Goal: Task Accomplishment & Management: Complete application form

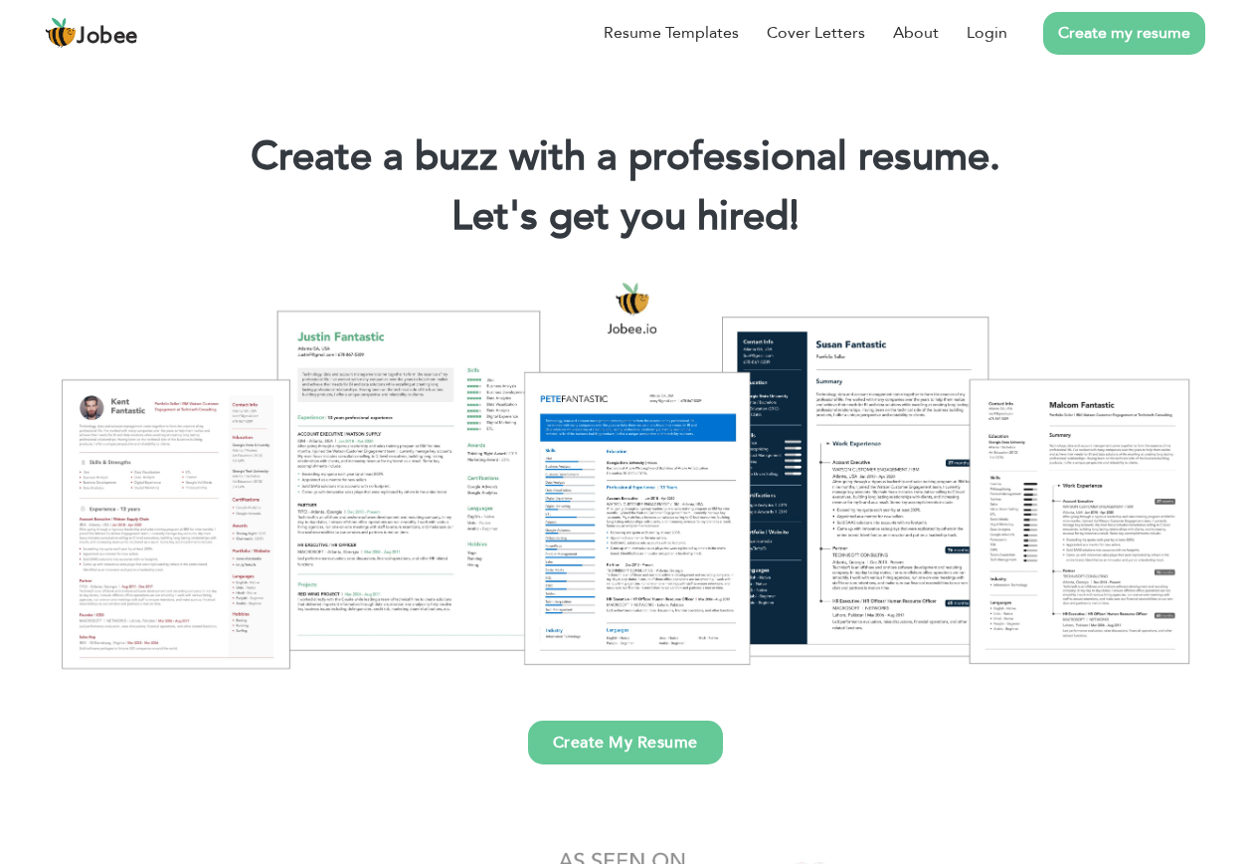
click at [983, 31] on link "Login" at bounding box center [987, 33] width 41 height 24
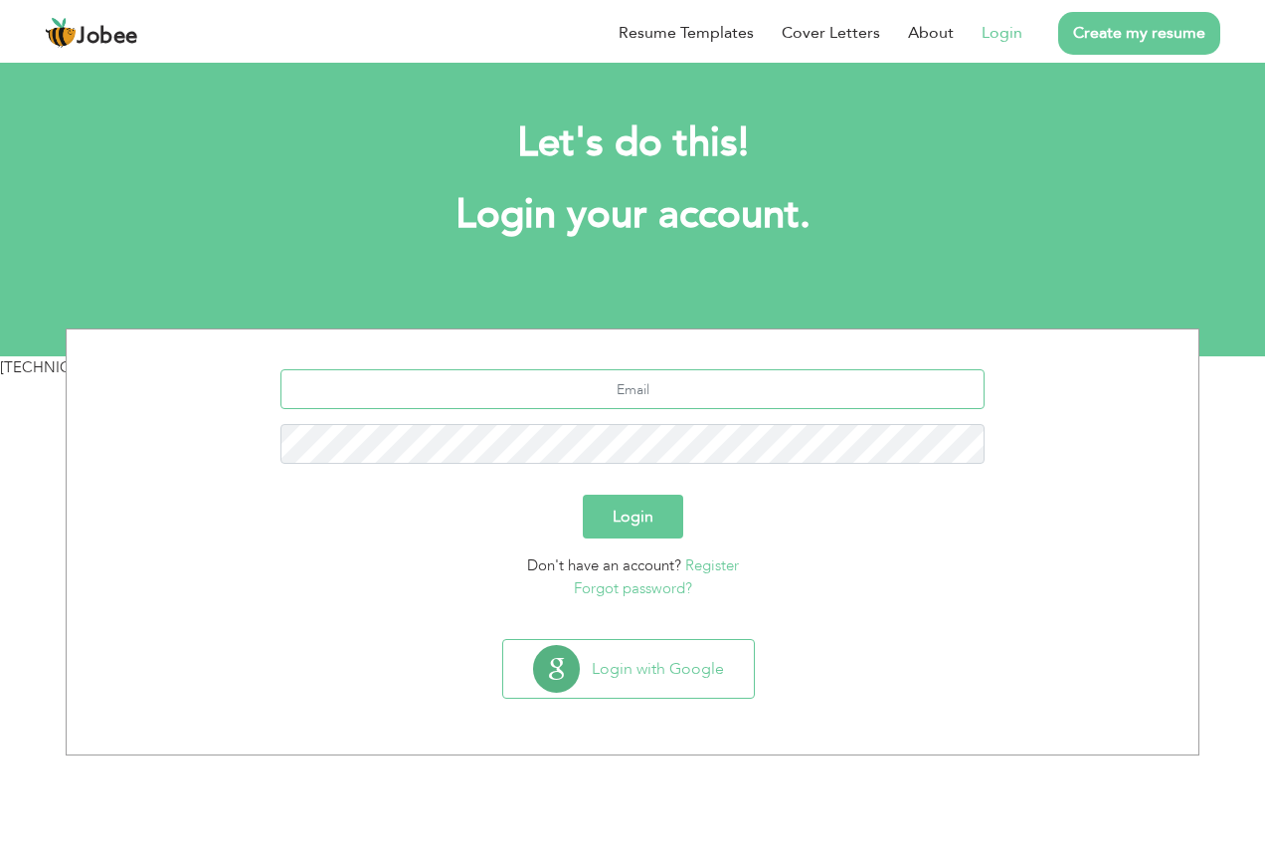
click at [487, 396] on input "text" at bounding box center [633, 389] width 705 height 40
type input "[EMAIL_ADDRESS][DOMAIN_NAME]"
click at [583, 494] on button "Login" at bounding box center [633, 516] width 100 height 44
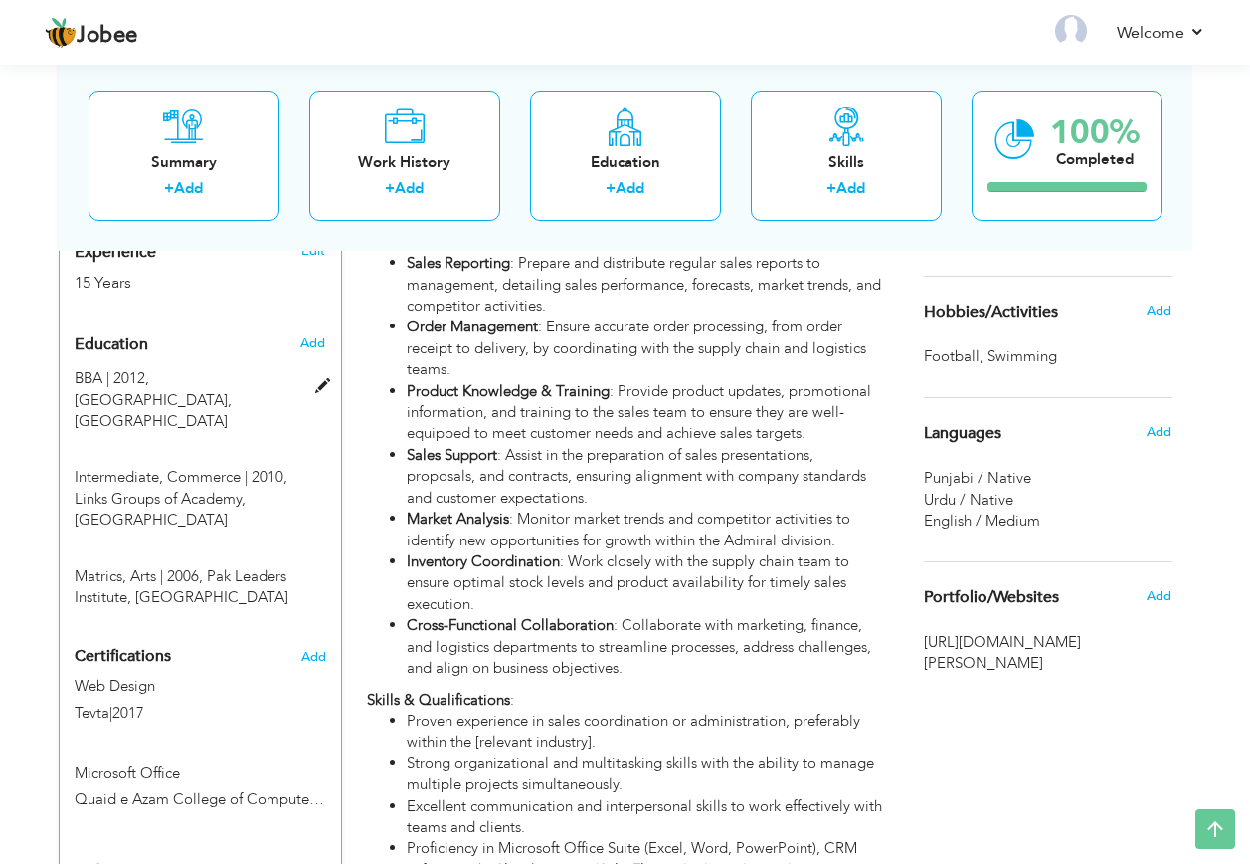
click at [320, 379] on span at bounding box center [327, 386] width 25 height 15
type input "BBA"
type input "2012"
type input "[GEOGRAPHIC_DATA]"
radio input "true"
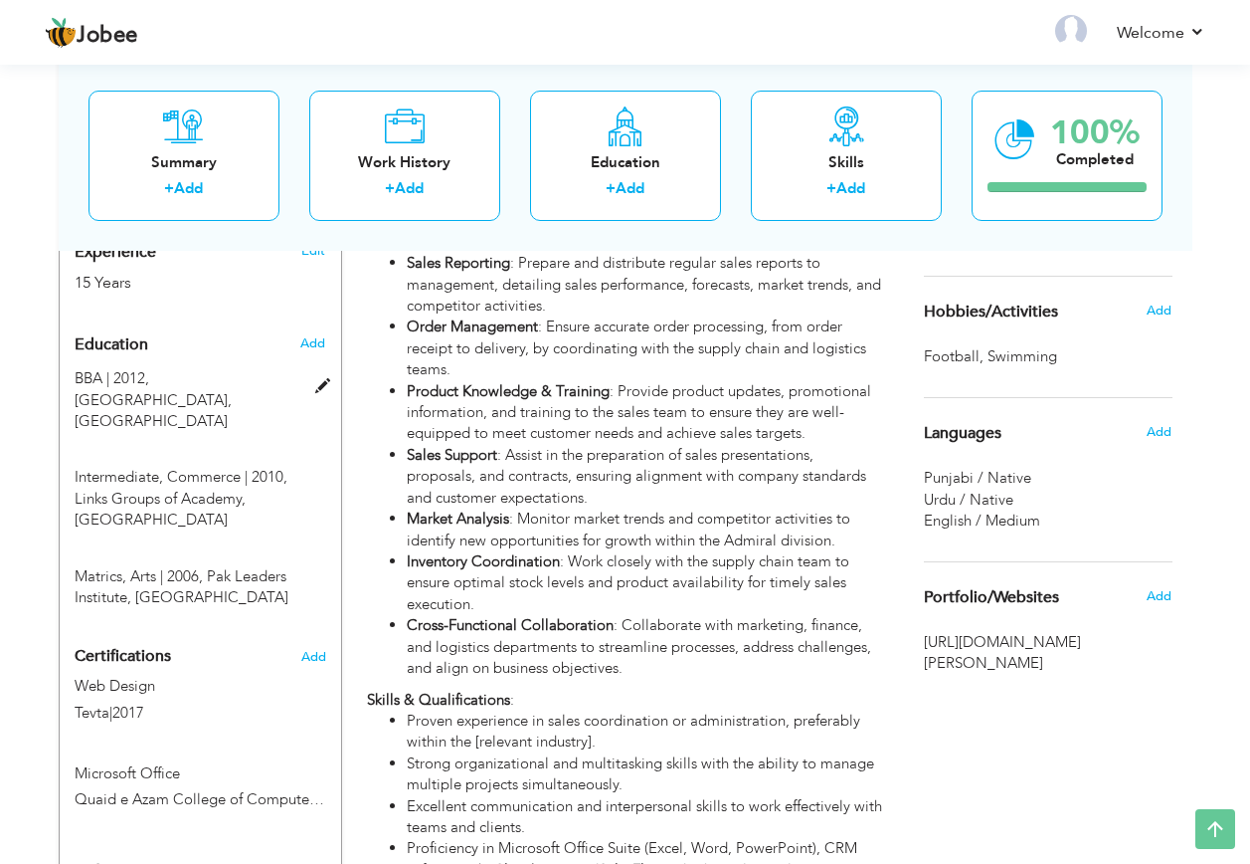
type input "[GEOGRAPHIC_DATA]"
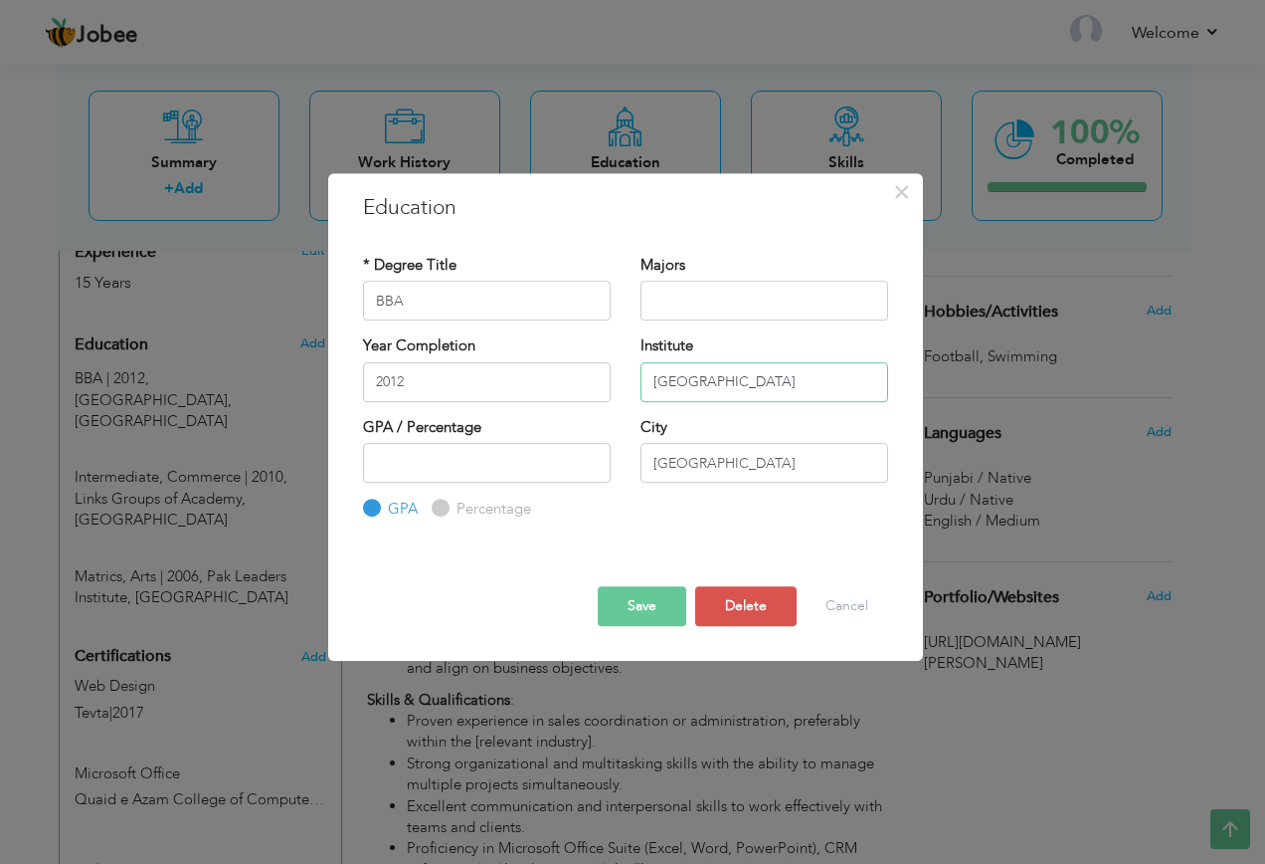
click at [770, 388] on input "[GEOGRAPHIC_DATA]" at bounding box center [765, 382] width 248 height 40
type input "[GEOGRAPHIC_DATA]"
click at [501, 310] on input "BBA" at bounding box center [487, 301] width 248 height 40
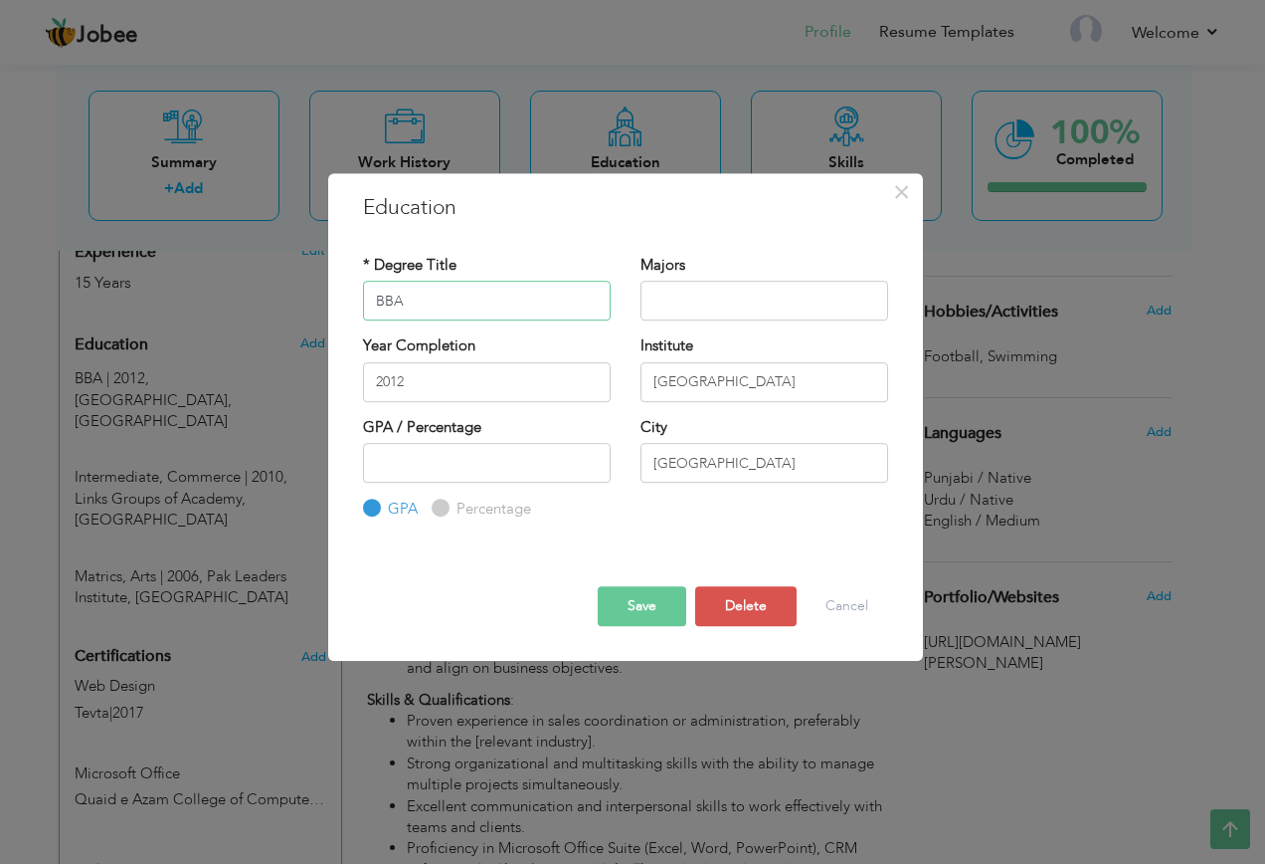
click at [501, 310] on input "BBA" at bounding box center [487, 301] width 248 height 40
click at [501, 307] on input "BBA" at bounding box center [487, 301] width 248 height 40
type input "[DOMAIN_NAME]"
type input "Commerce"
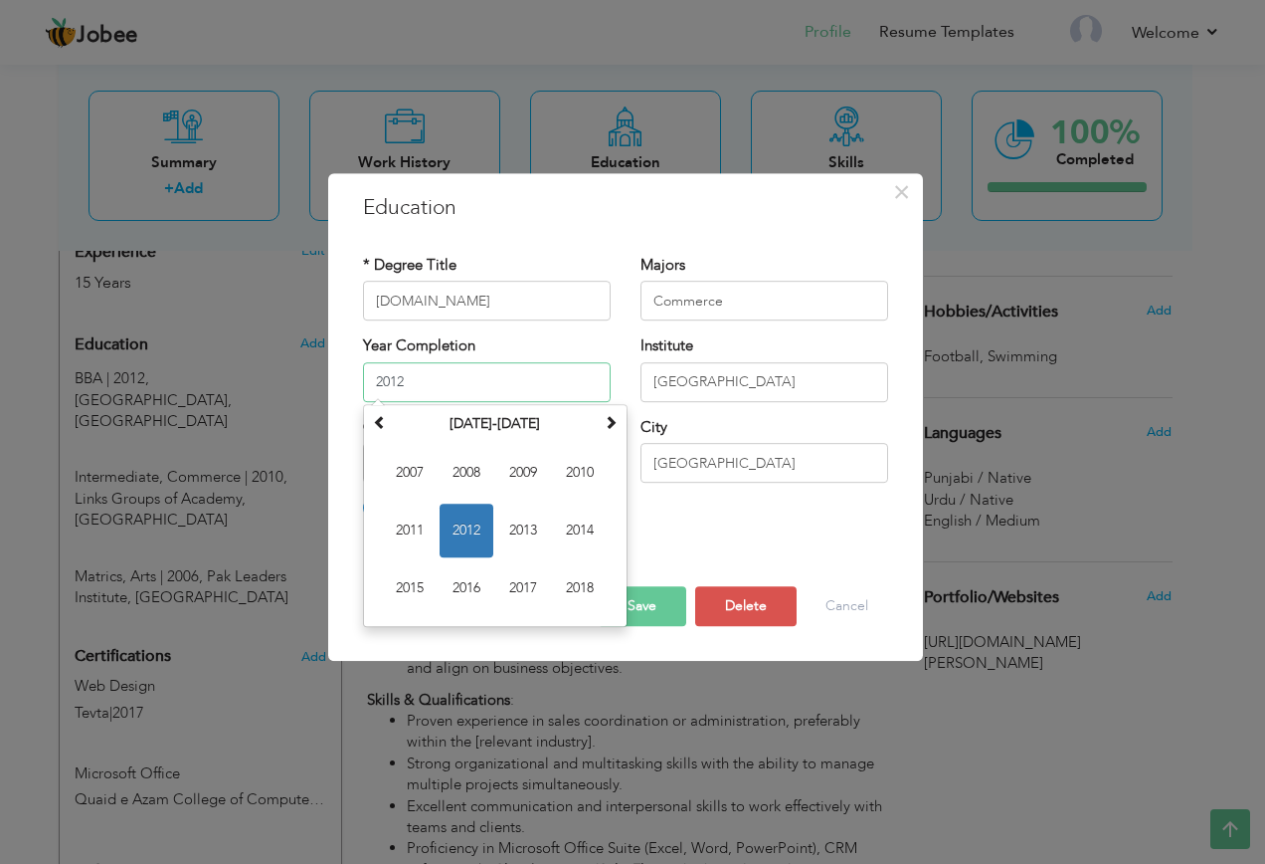
click at [569, 524] on span "2014" at bounding box center [580, 530] width 54 height 54
type input "2014"
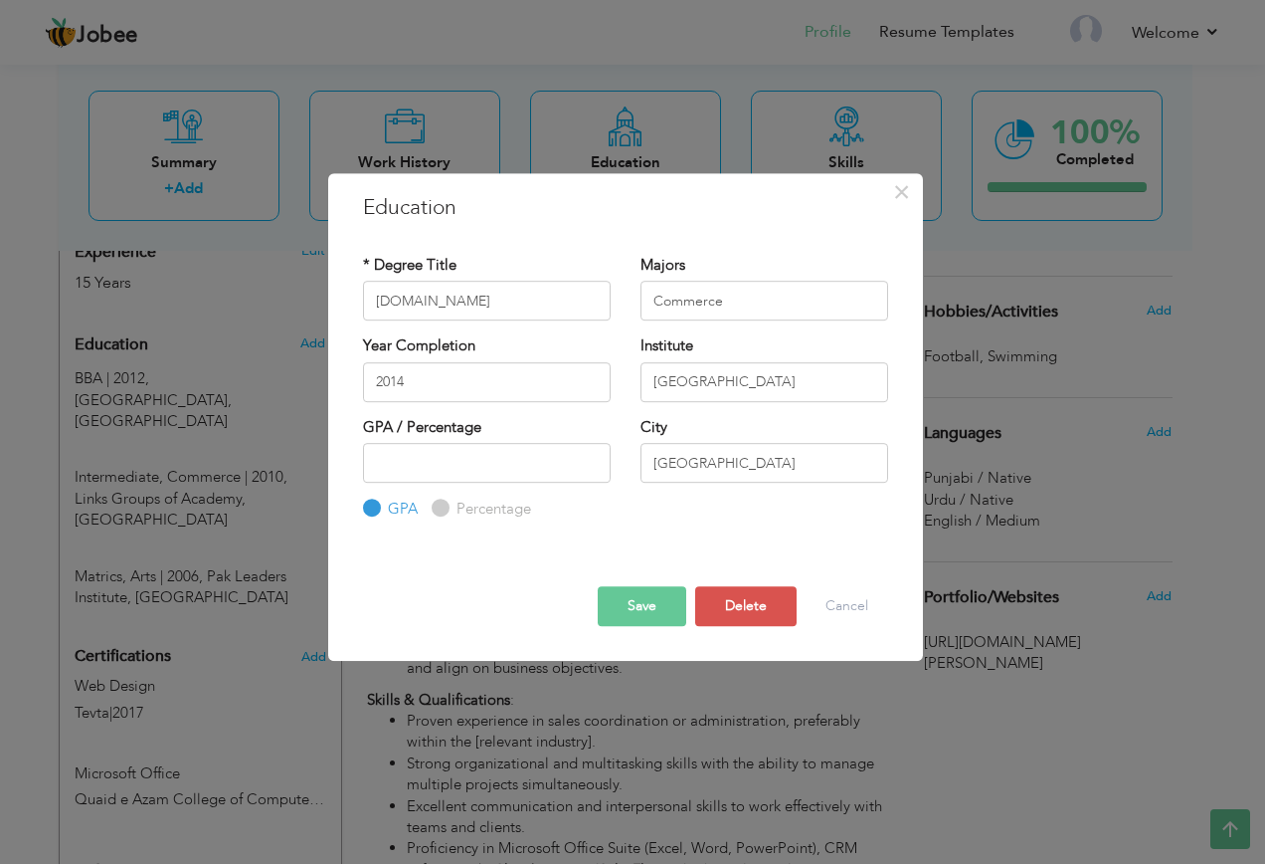
click at [644, 609] on button "Save" at bounding box center [642, 606] width 89 height 40
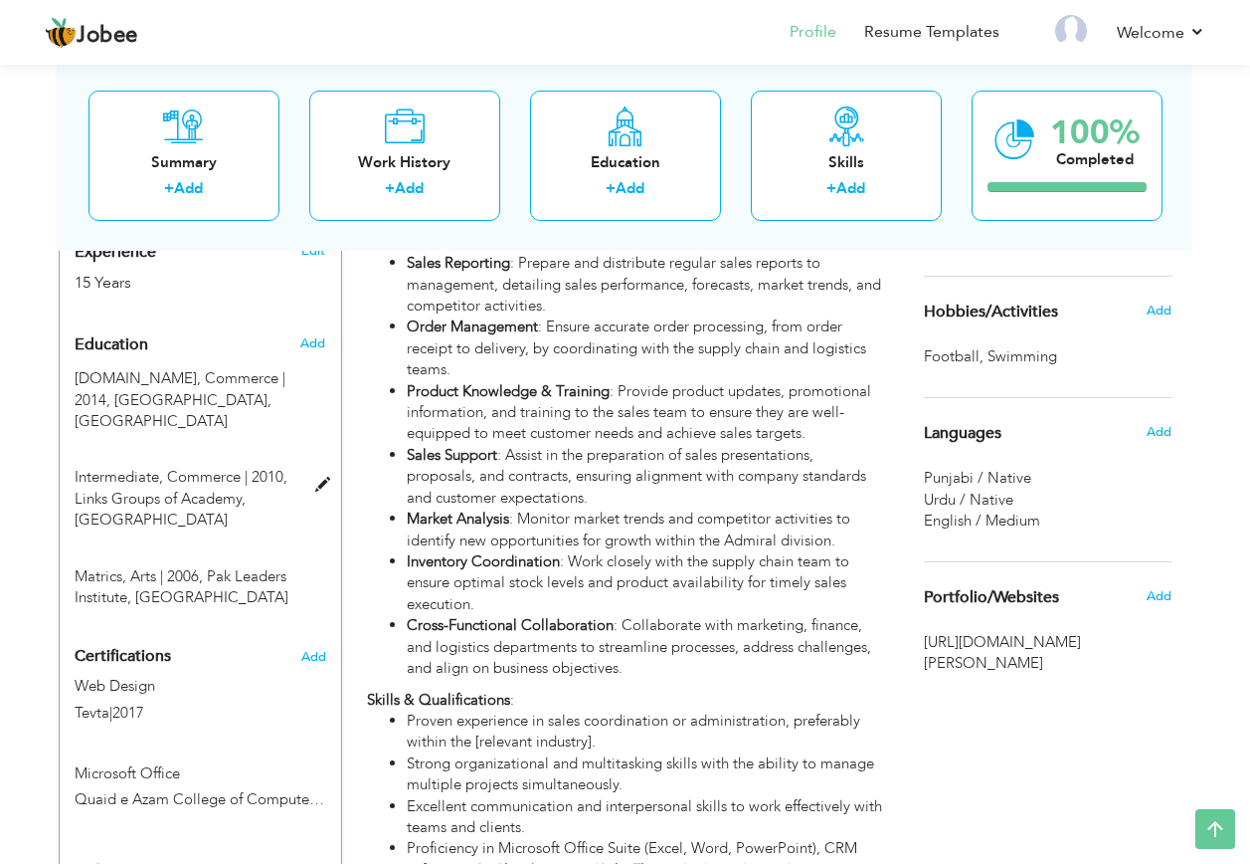
click at [319, 478] on span at bounding box center [327, 485] width 25 height 15
type input "Intermediate"
type input "2010"
type input "Links Groups of Academy"
radio input "false"
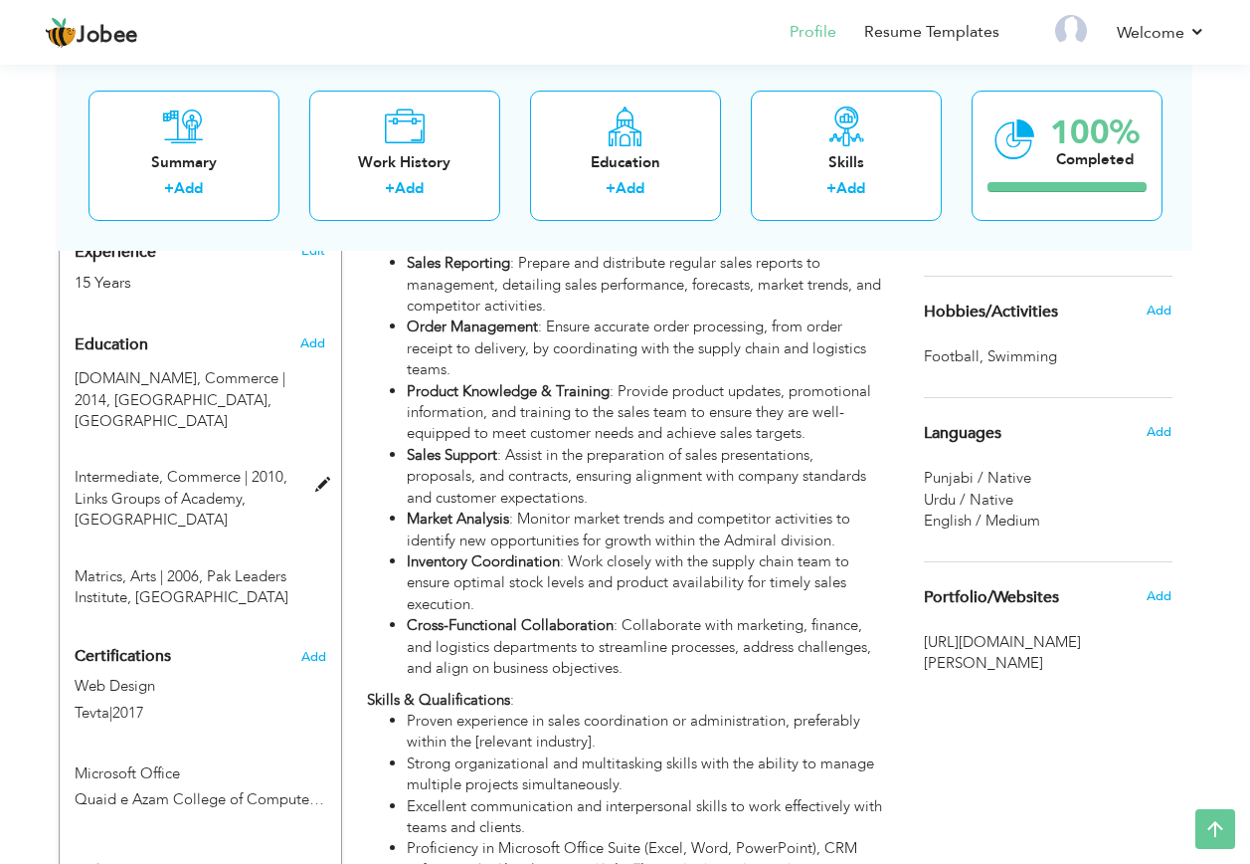
radio input "true"
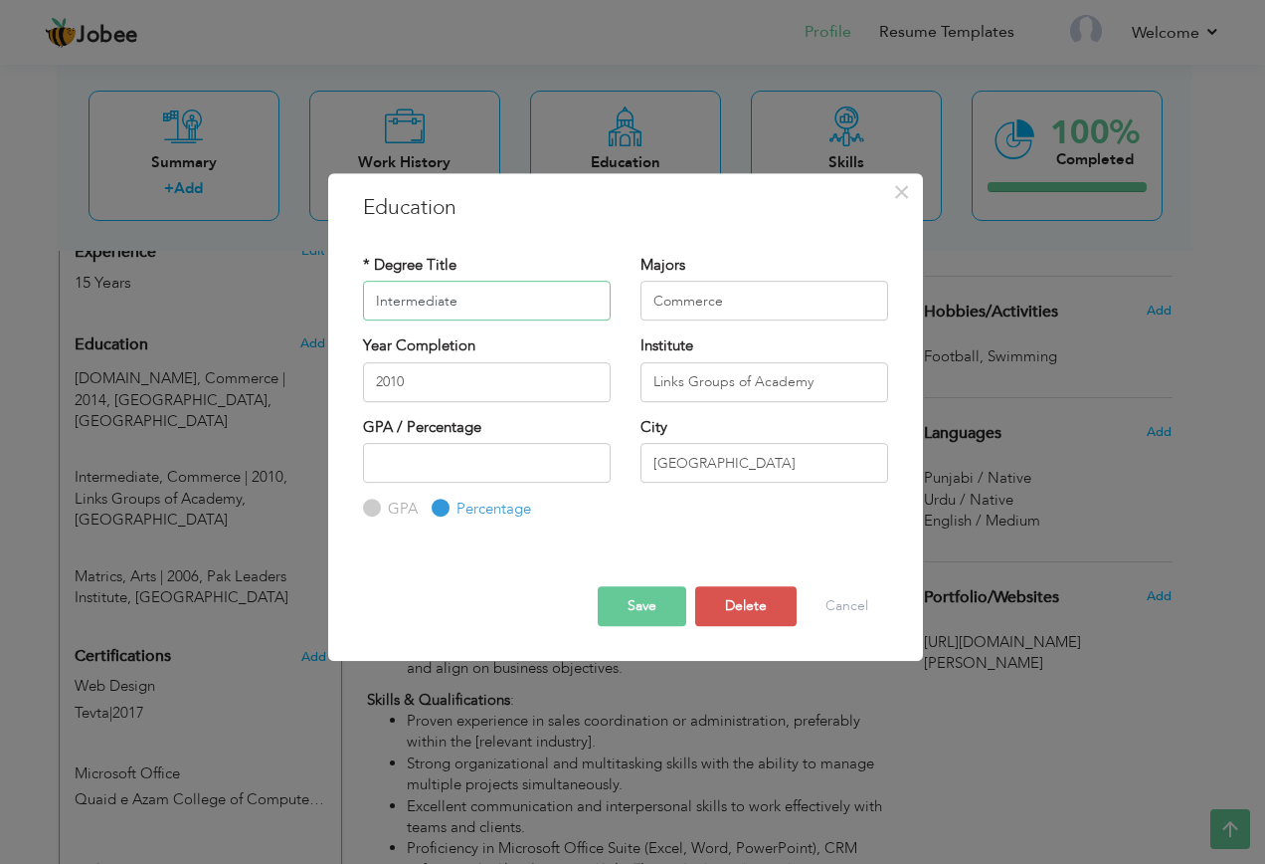
click at [434, 292] on input "Intermediate" at bounding box center [487, 301] width 248 height 40
click at [646, 605] on button "Save" at bounding box center [642, 606] width 89 height 40
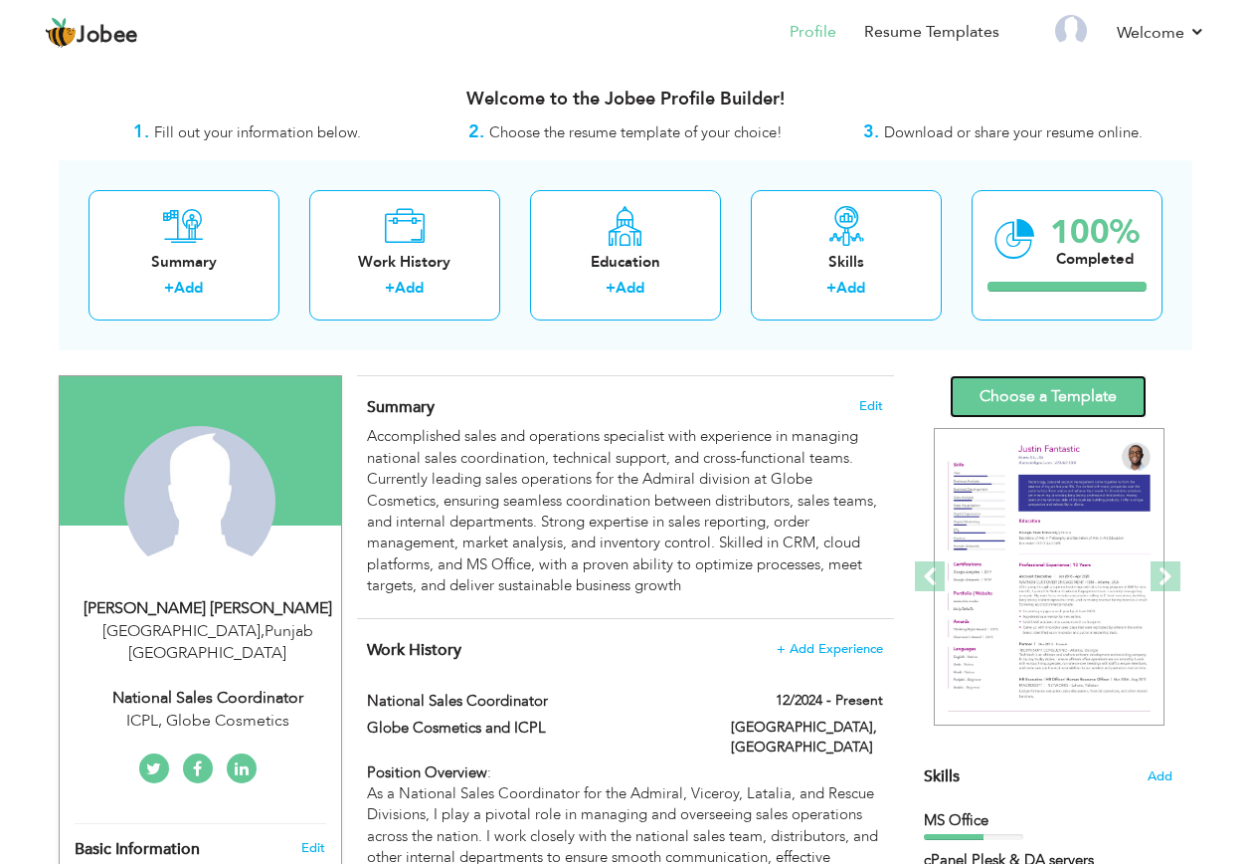
click at [1073, 392] on link "Choose a Template" at bounding box center [1048, 396] width 197 height 43
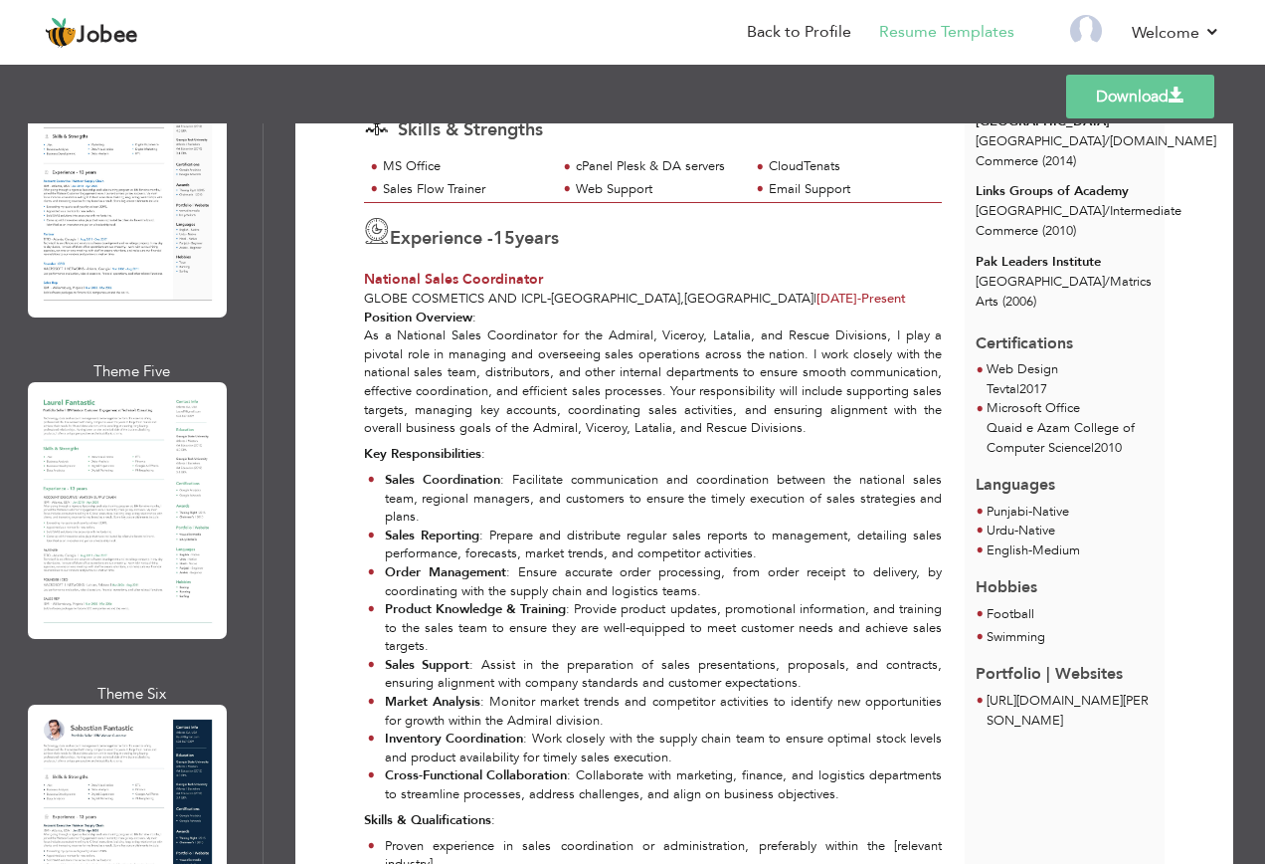
scroll to position [1194, 0]
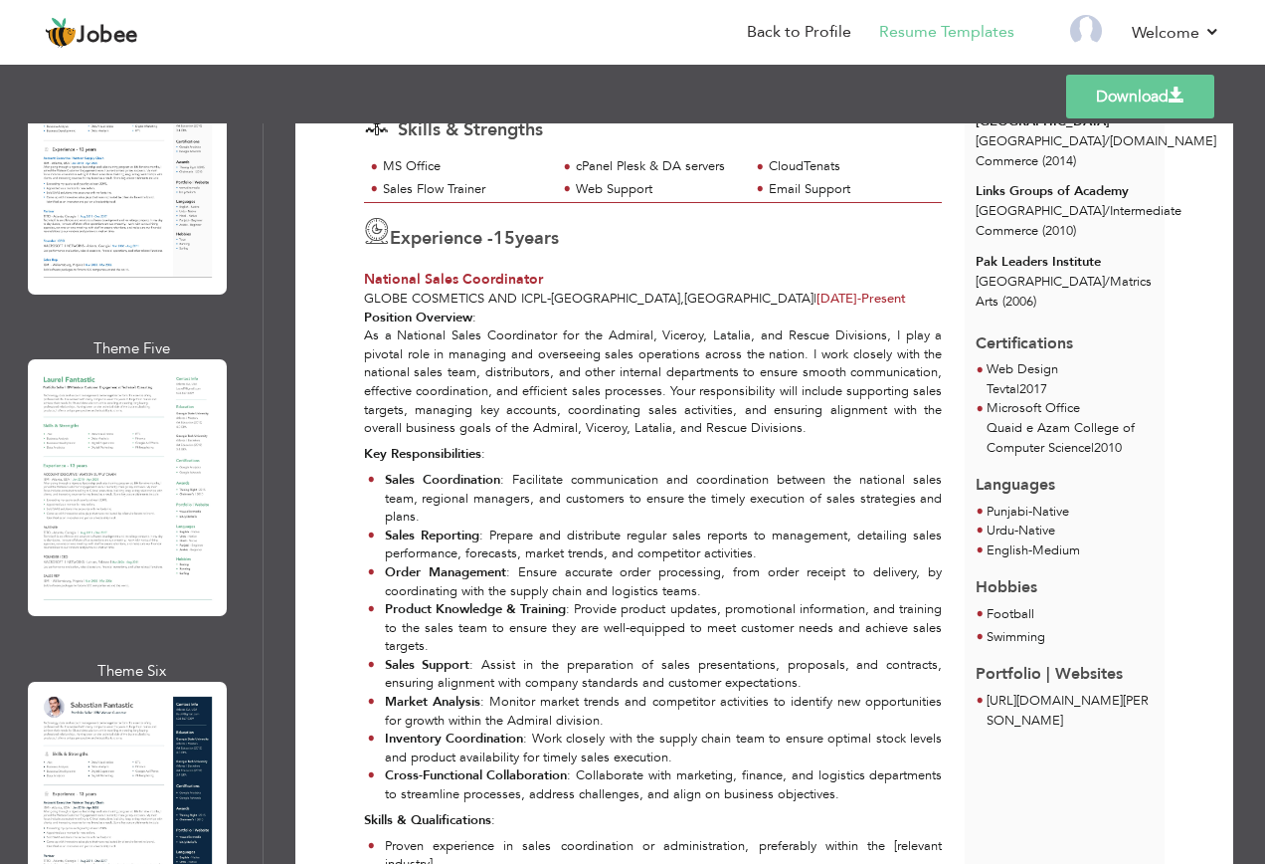
click at [107, 710] on div at bounding box center [127, 809] width 199 height 257
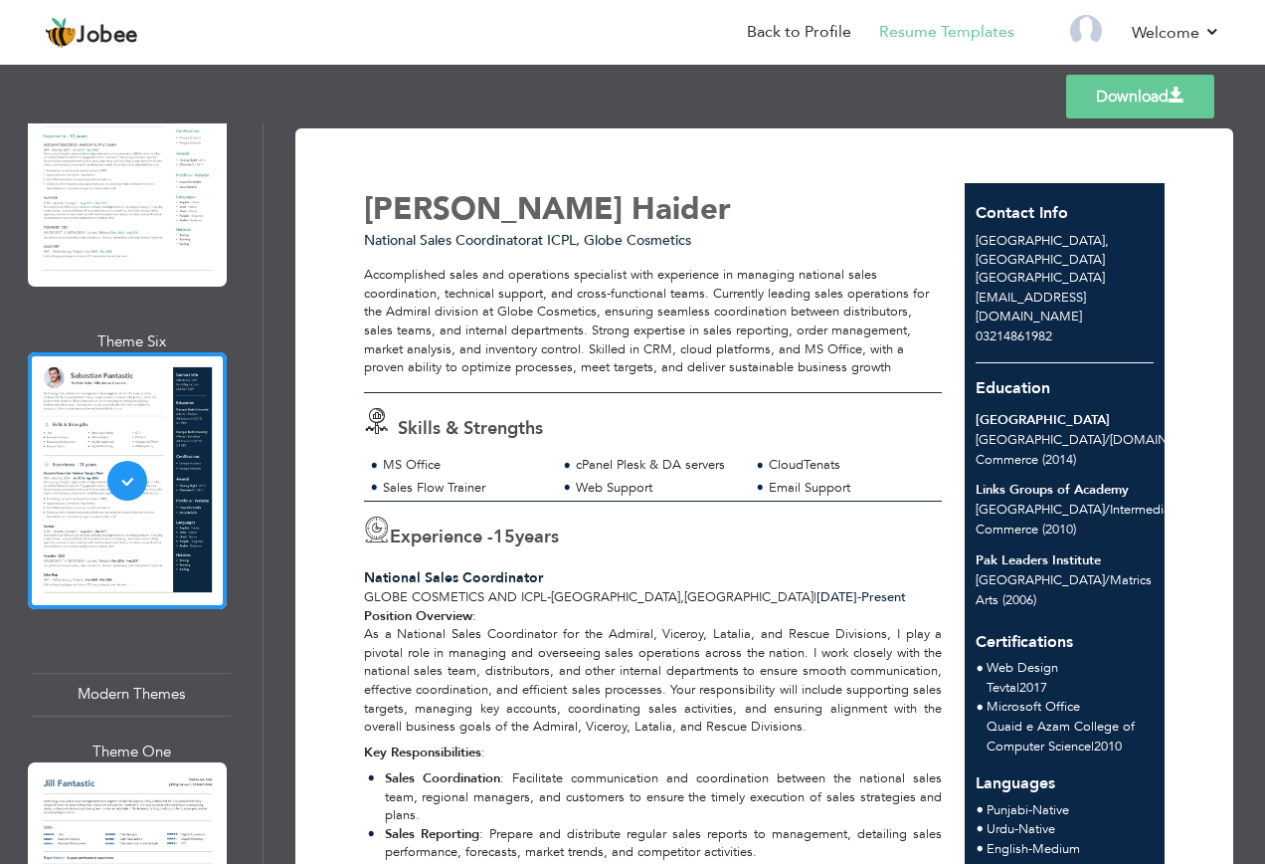
scroll to position [1592, 0]
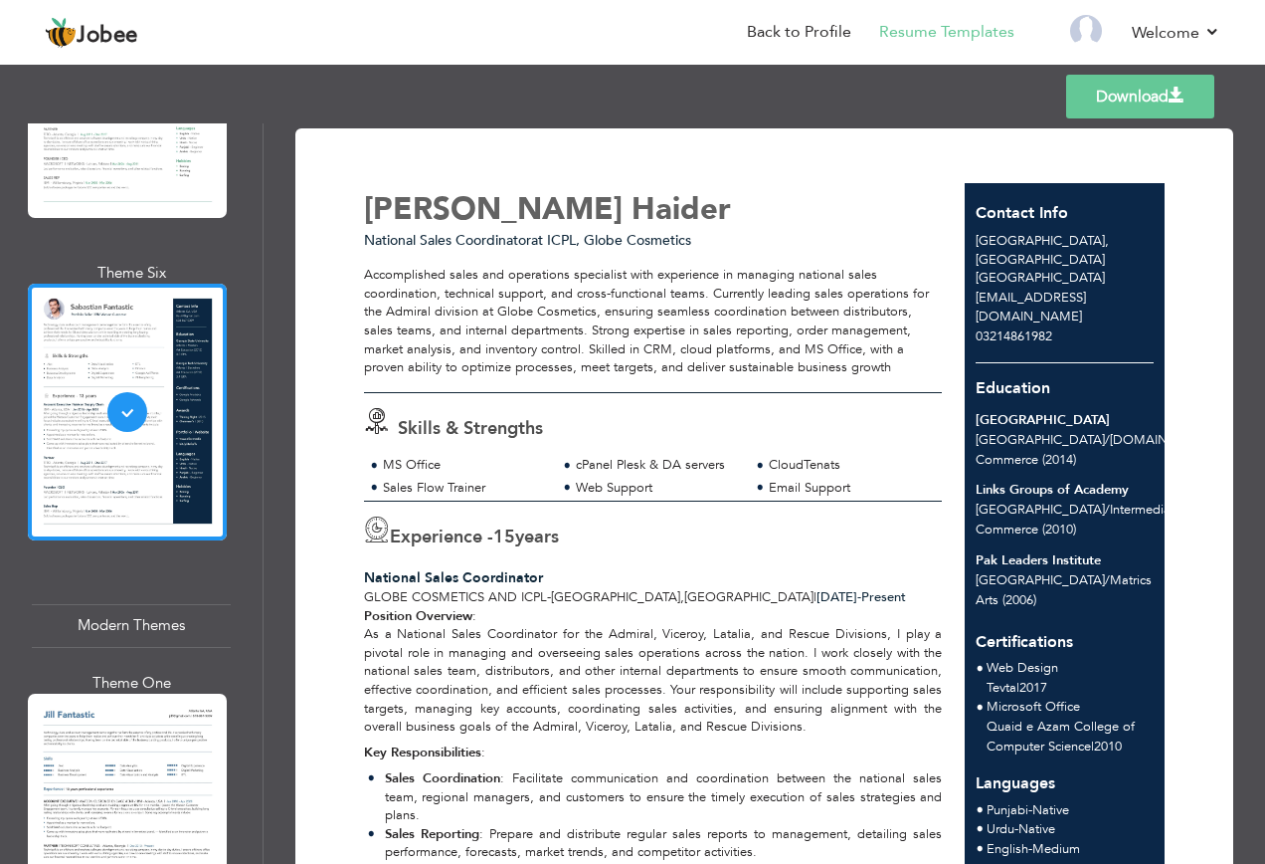
click at [127, 693] on div at bounding box center [127, 821] width 199 height 257
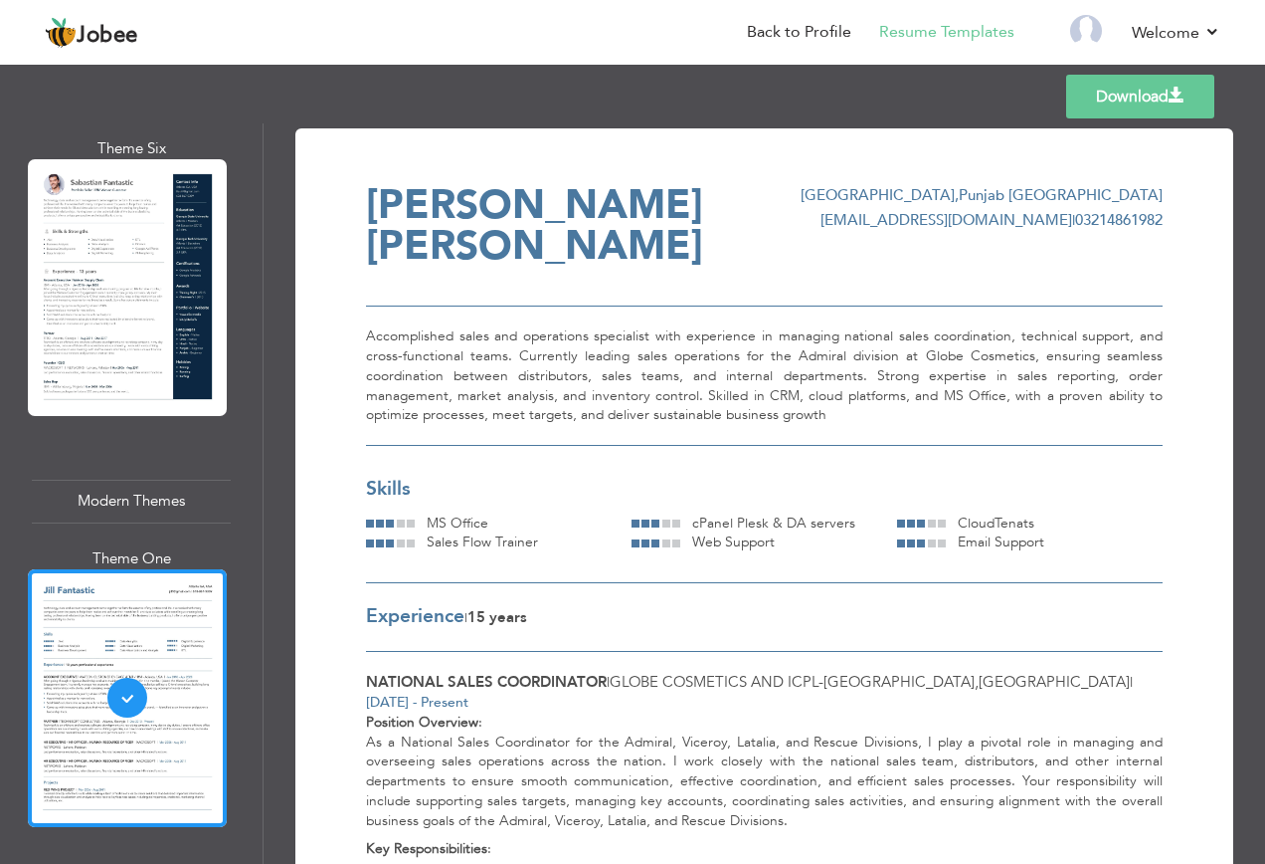
scroll to position [1990, 0]
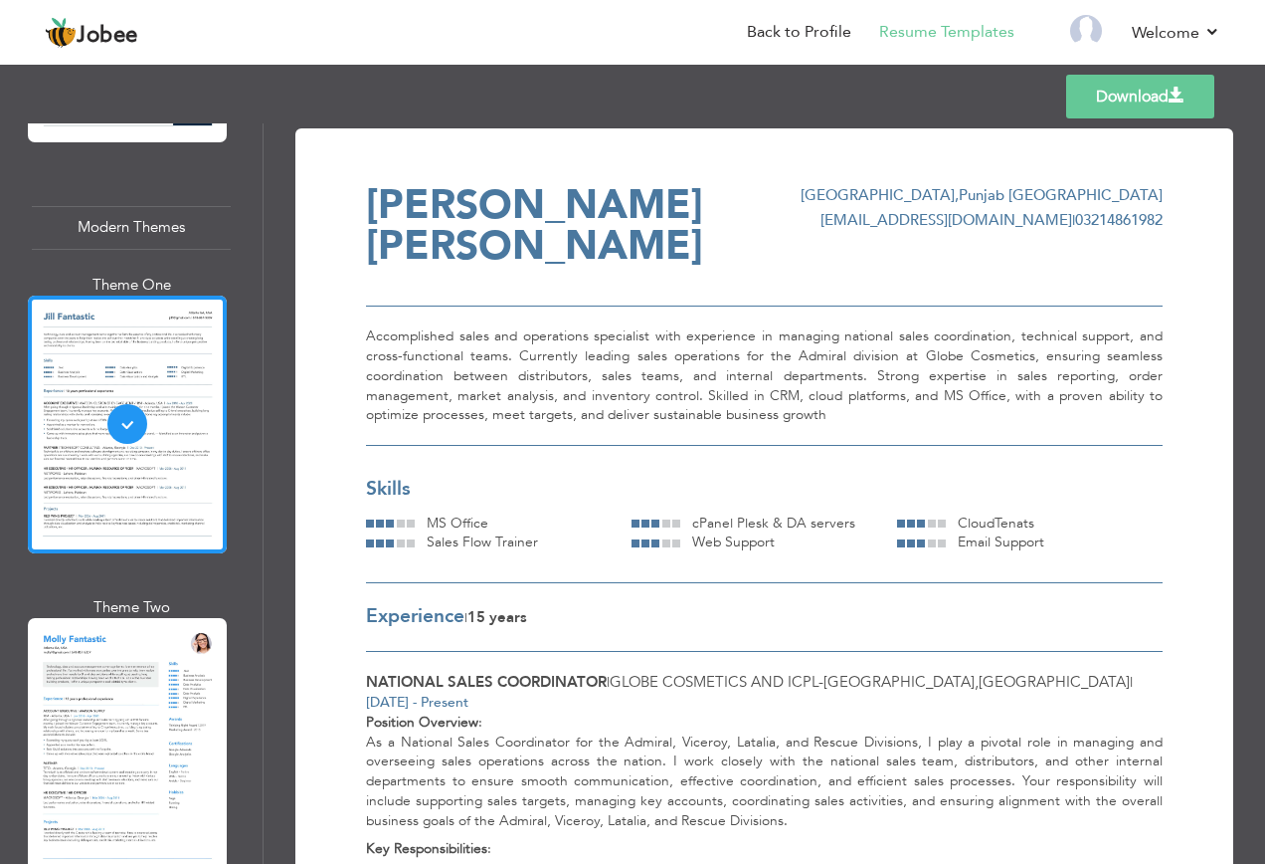
click at [143, 668] on div at bounding box center [127, 746] width 199 height 257
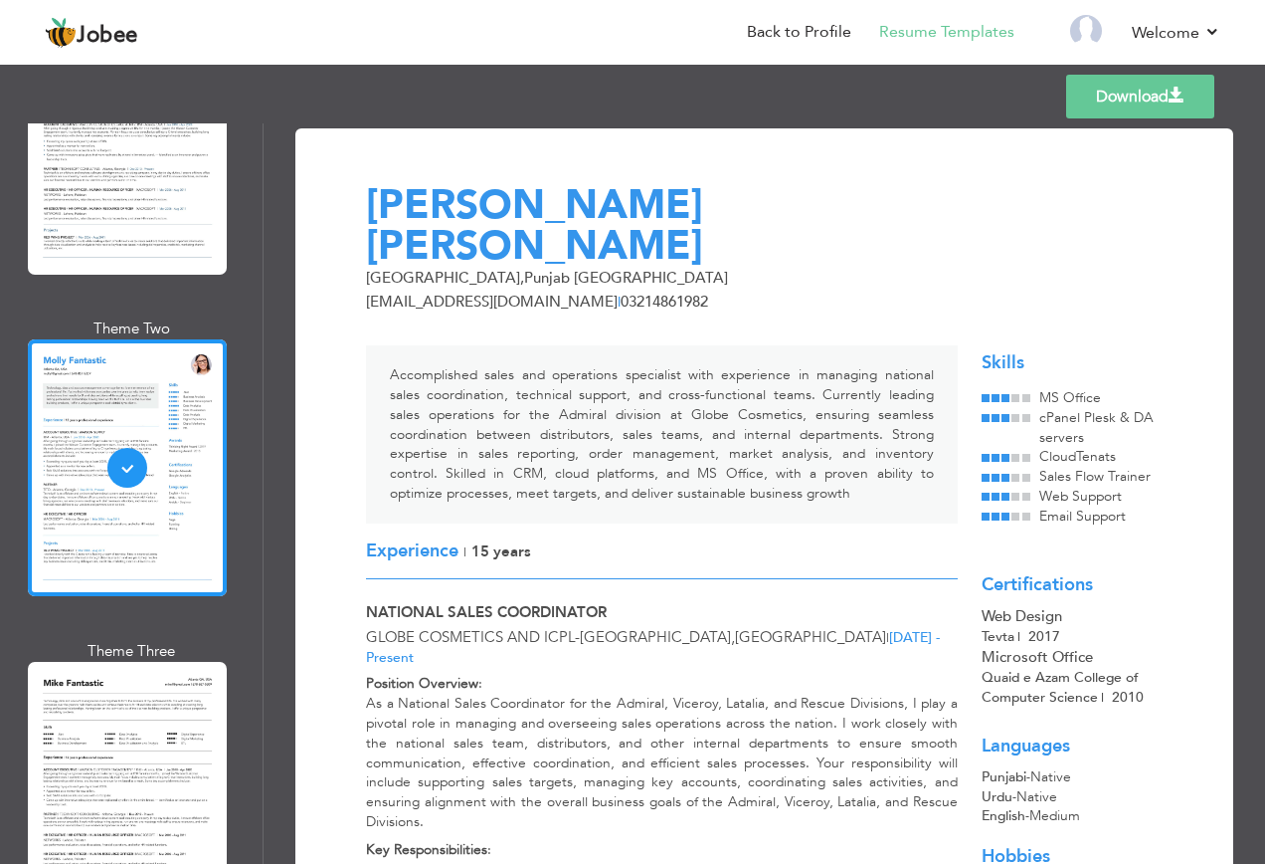
scroll to position [2487, 0]
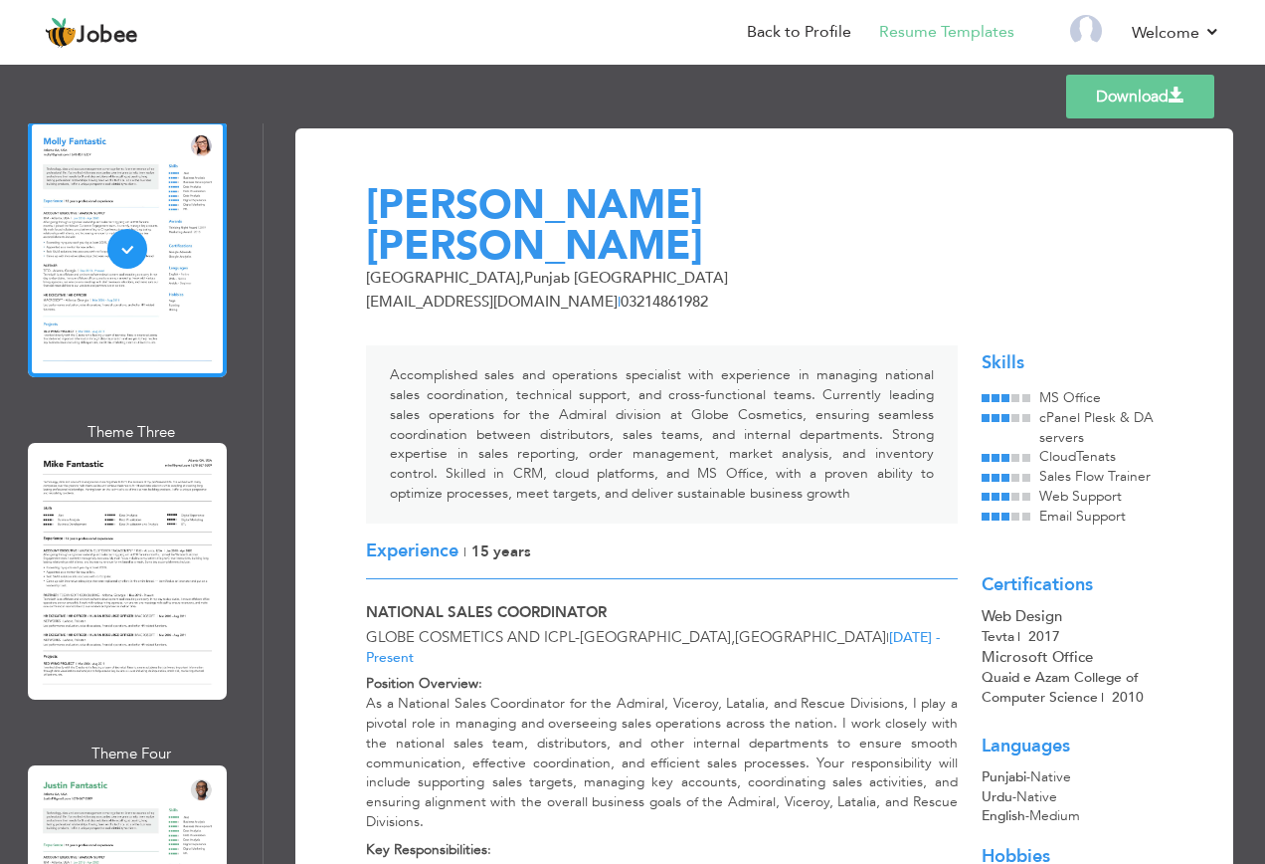
click at [126, 555] on div at bounding box center [127, 571] width 199 height 257
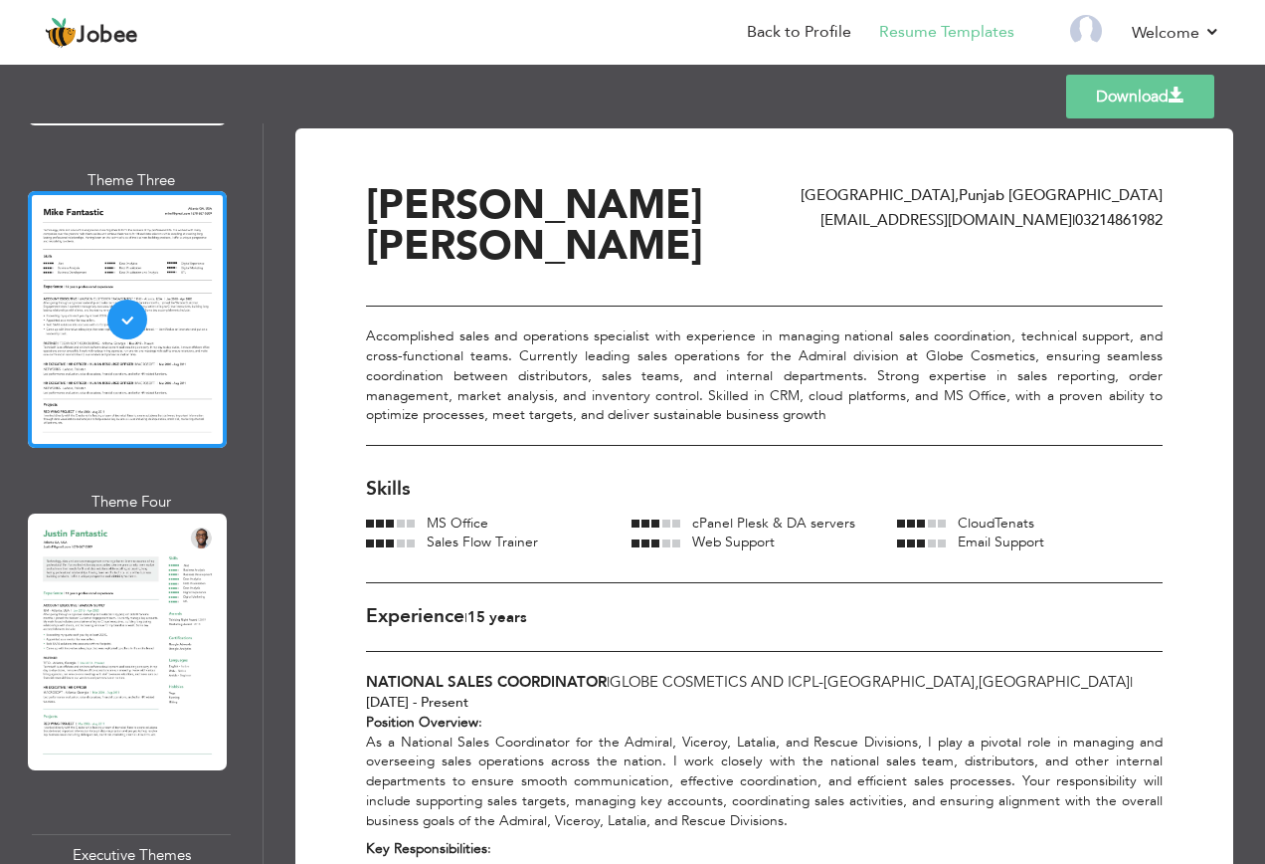
scroll to position [2786, 0]
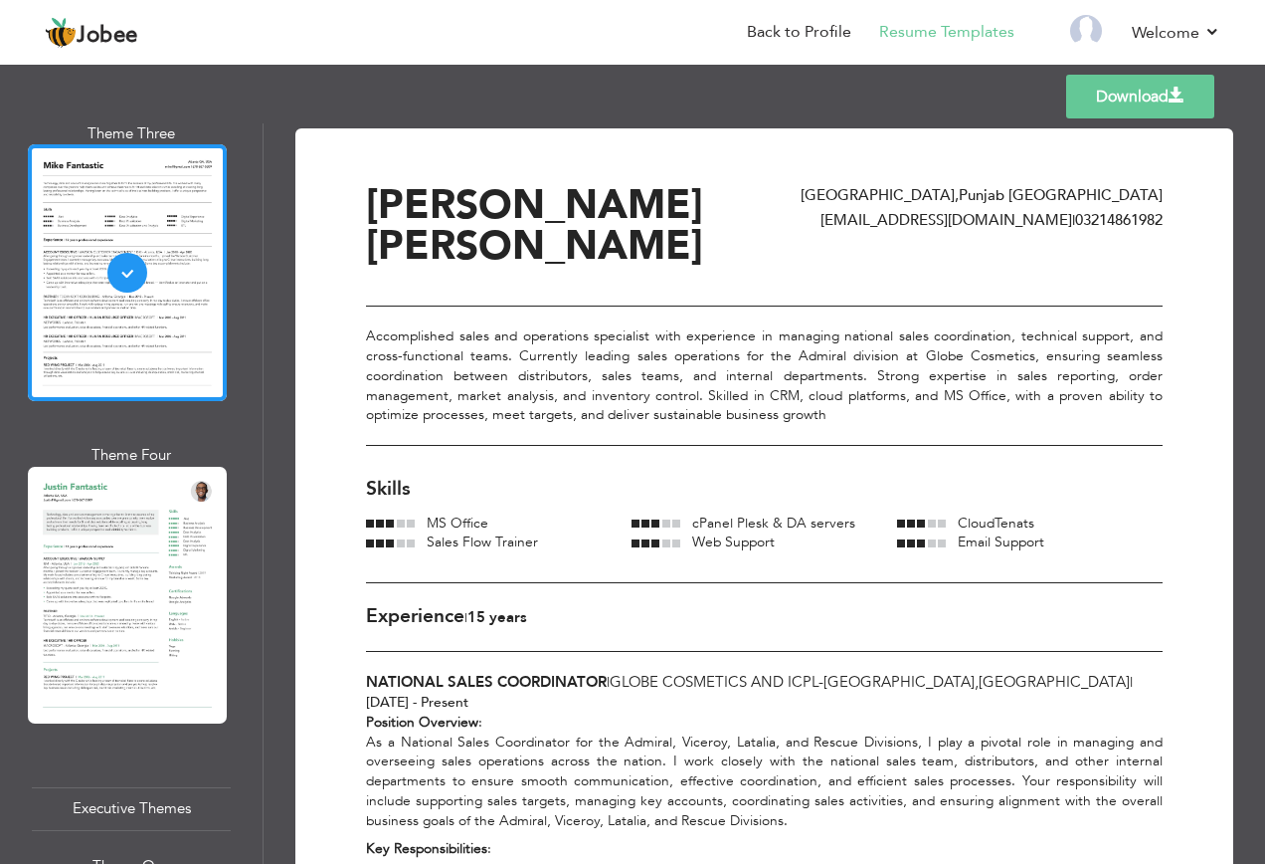
click at [134, 566] on div at bounding box center [127, 595] width 199 height 257
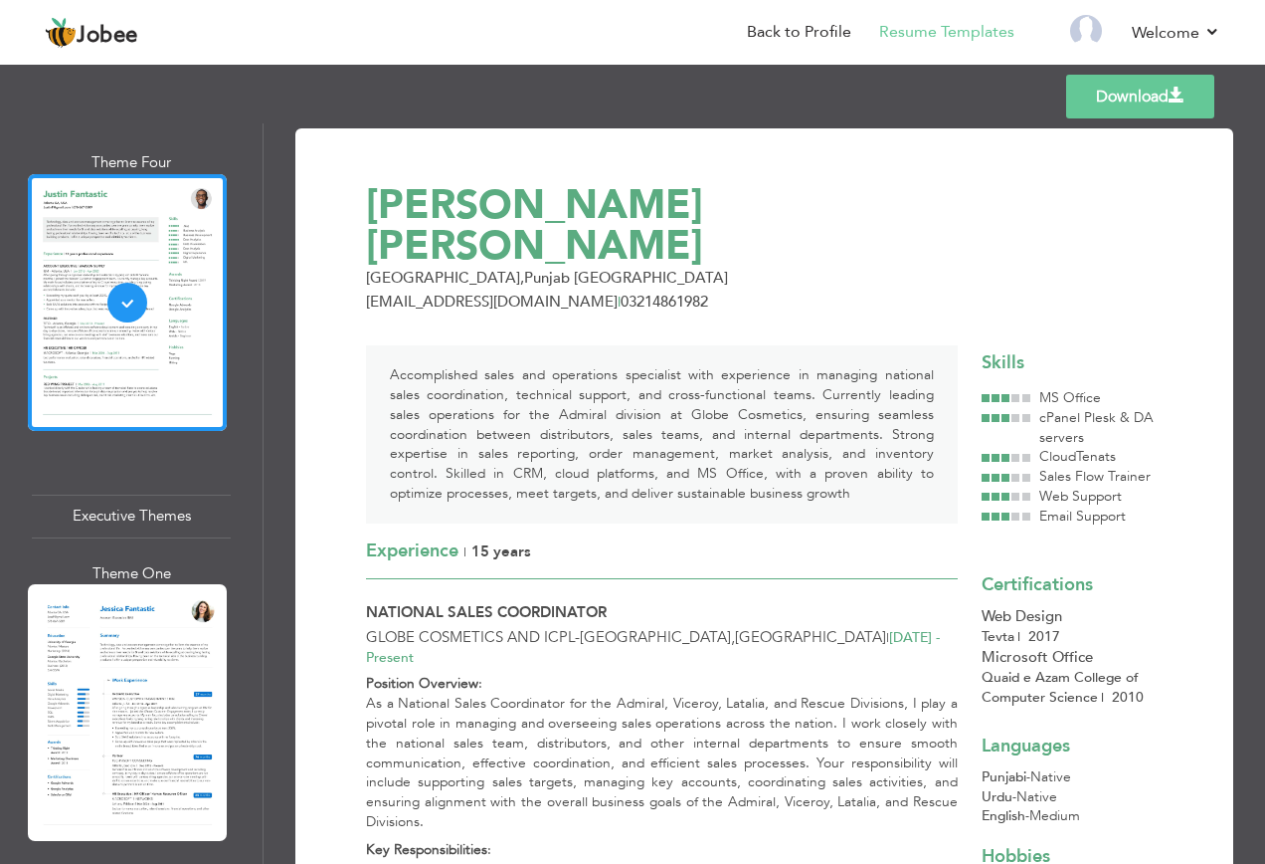
scroll to position [3084, 0]
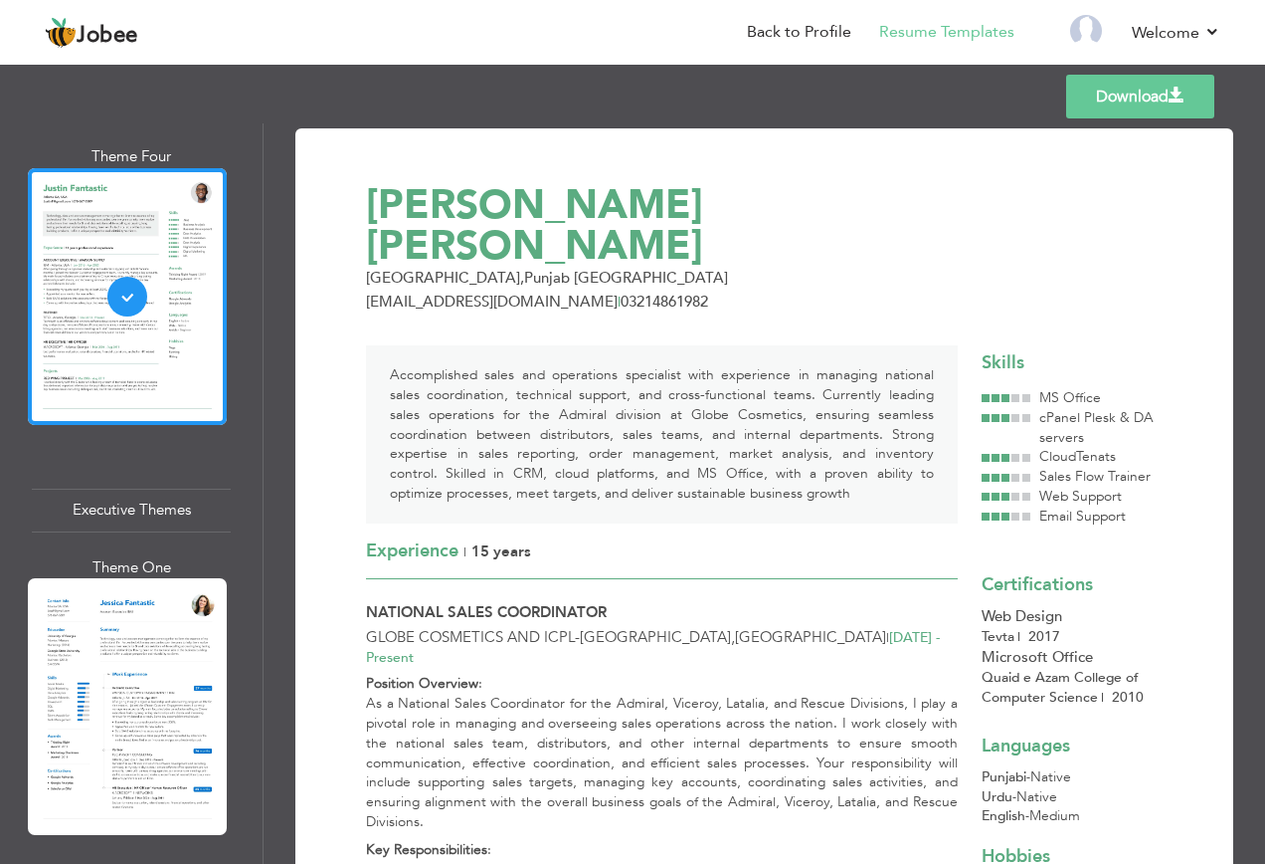
click at [153, 596] on div at bounding box center [127, 706] width 199 height 257
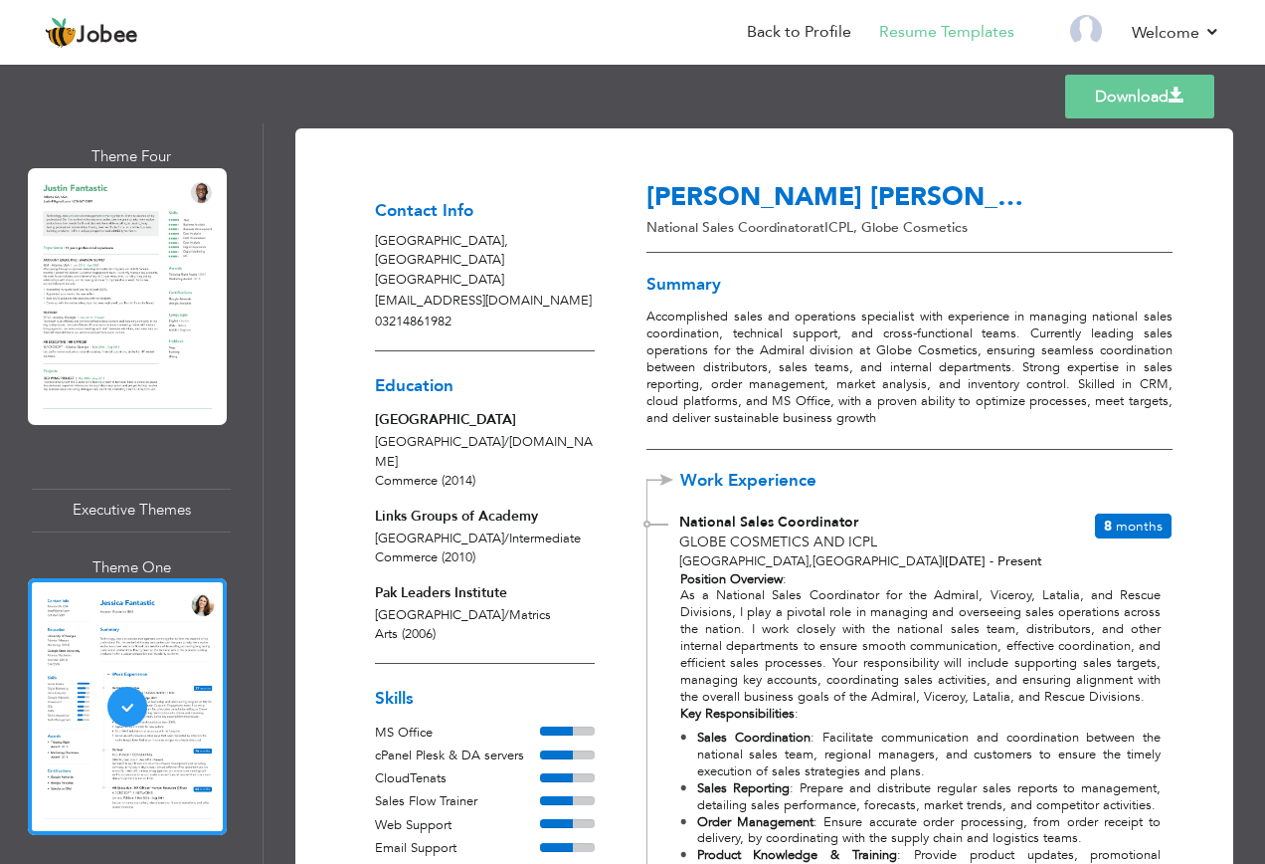
scroll to position [3382, 0]
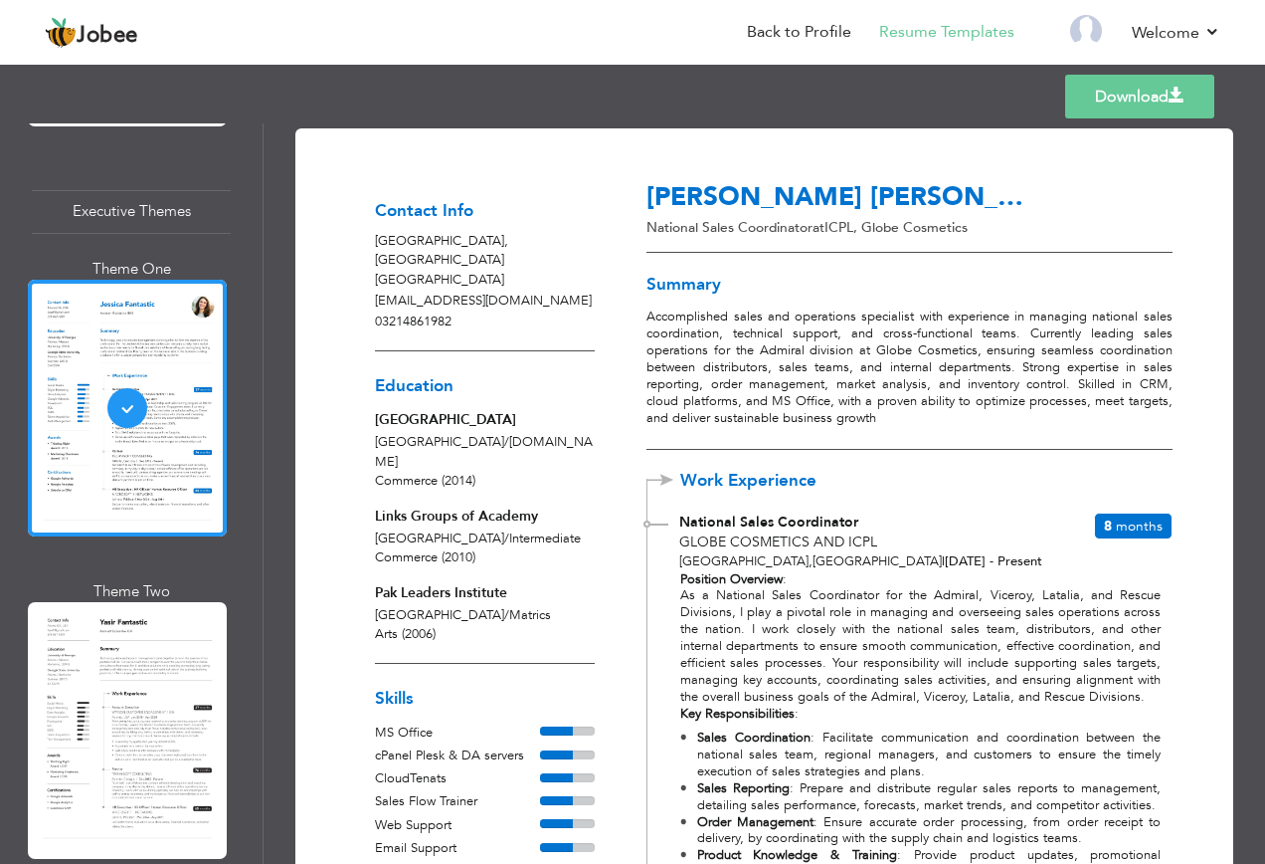
click at [151, 602] on div at bounding box center [127, 730] width 199 height 257
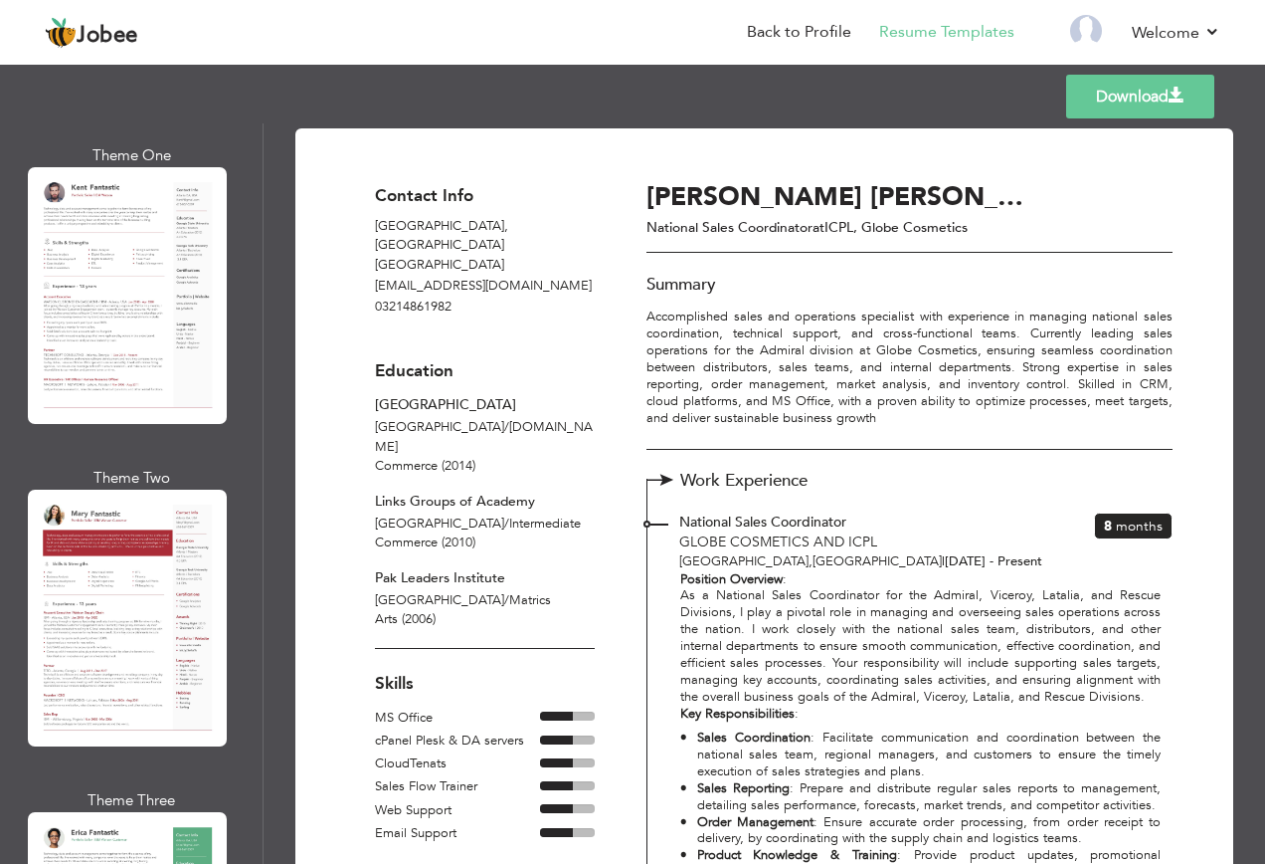
scroll to position [0, 0]
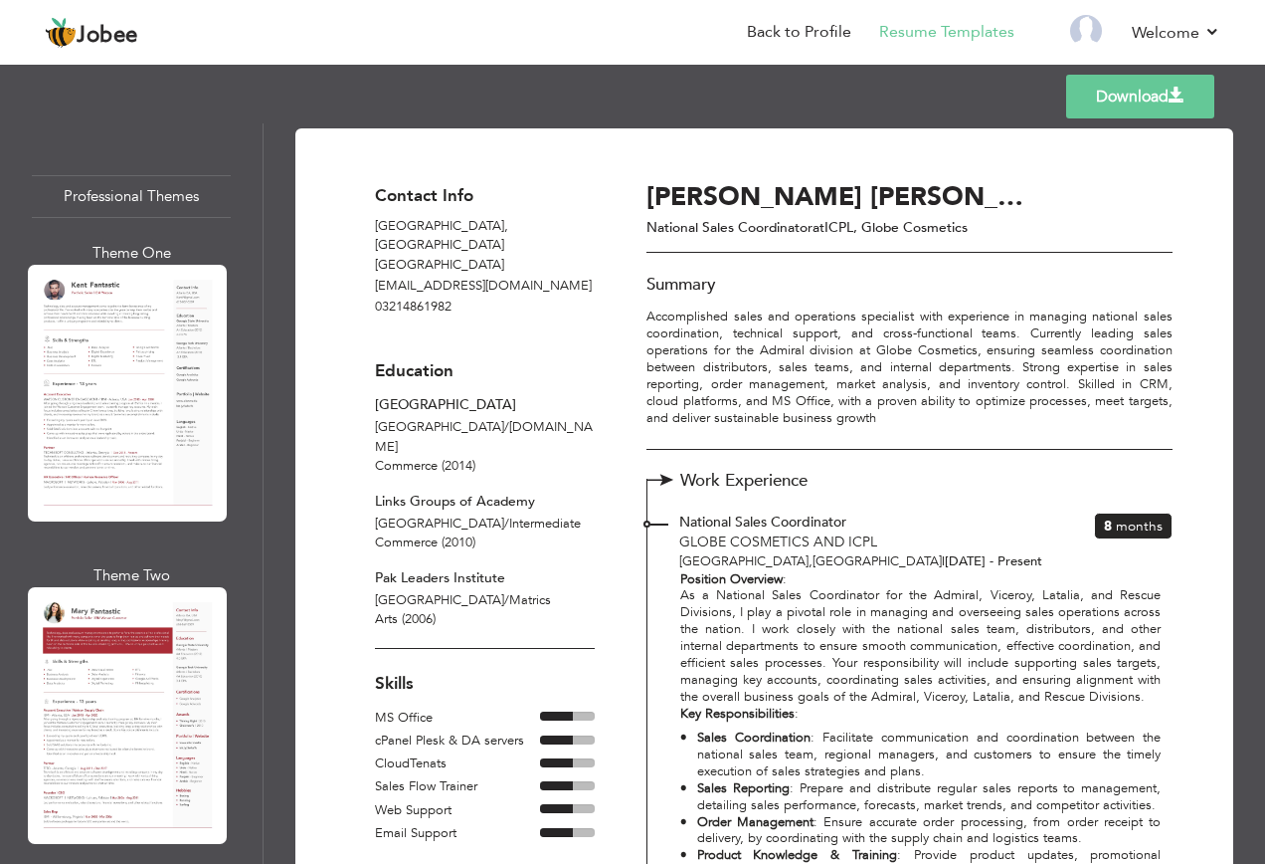
click at [141, 450] on div at bounding box center [127, 393] width 199 height 257
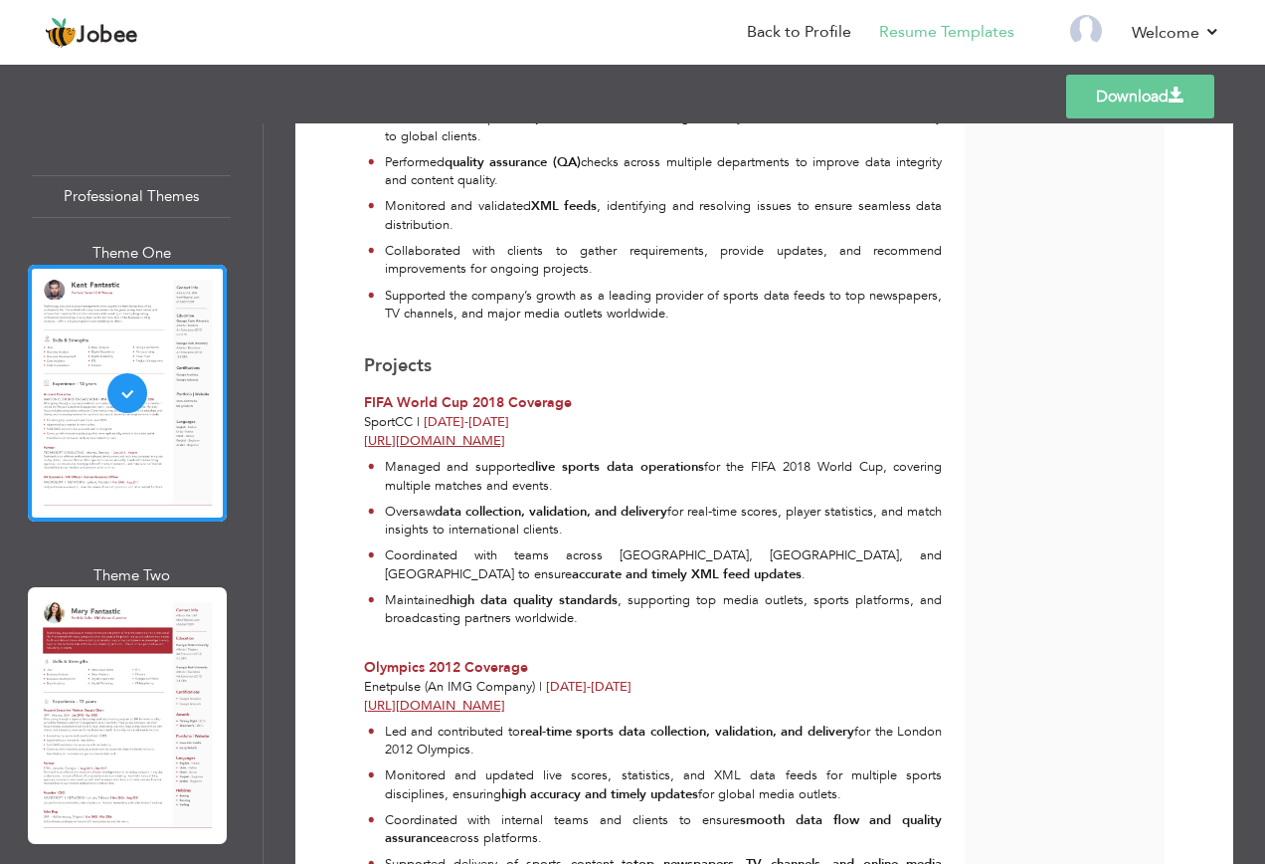
scroll to position [2510, 0]
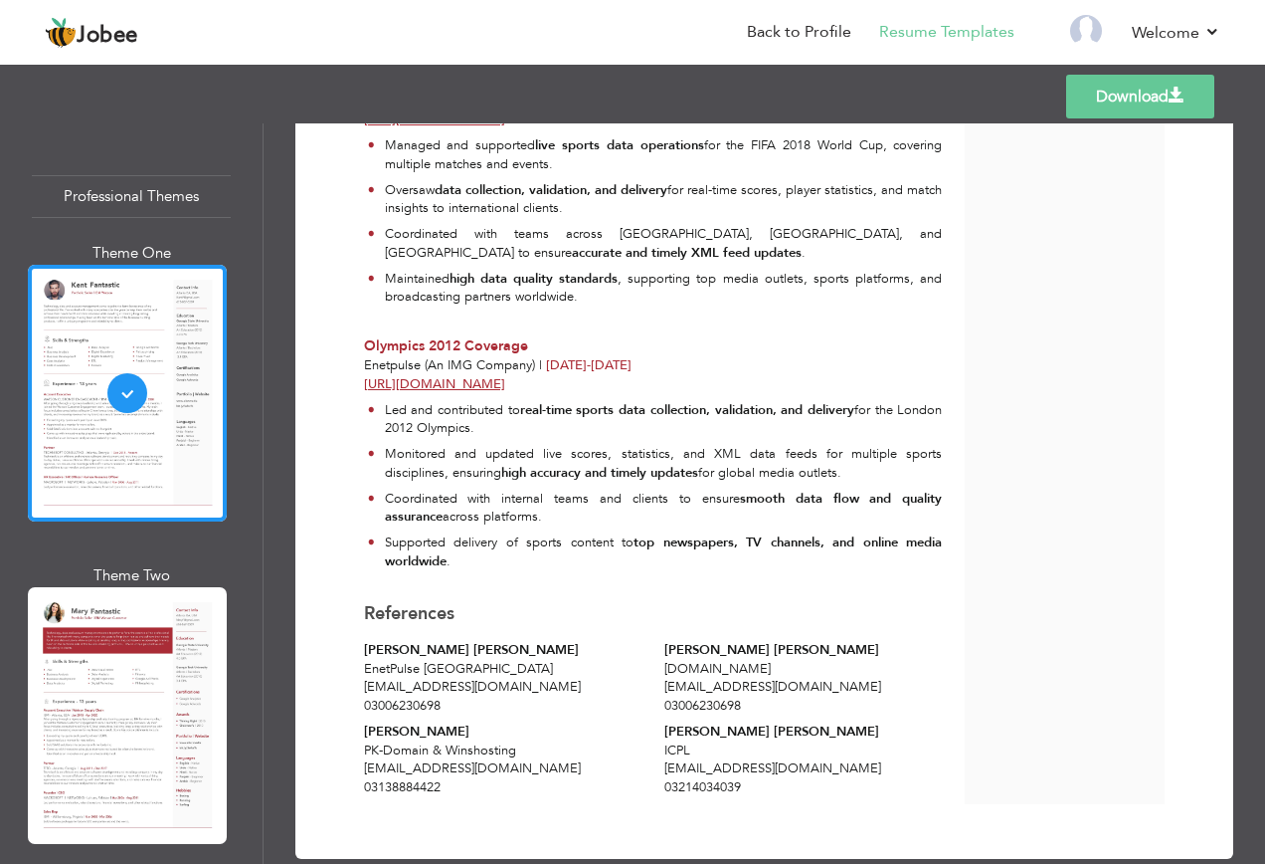
click at [1178, 84] on link "Download" at bounding box center [1140, 97] width 148 height 44
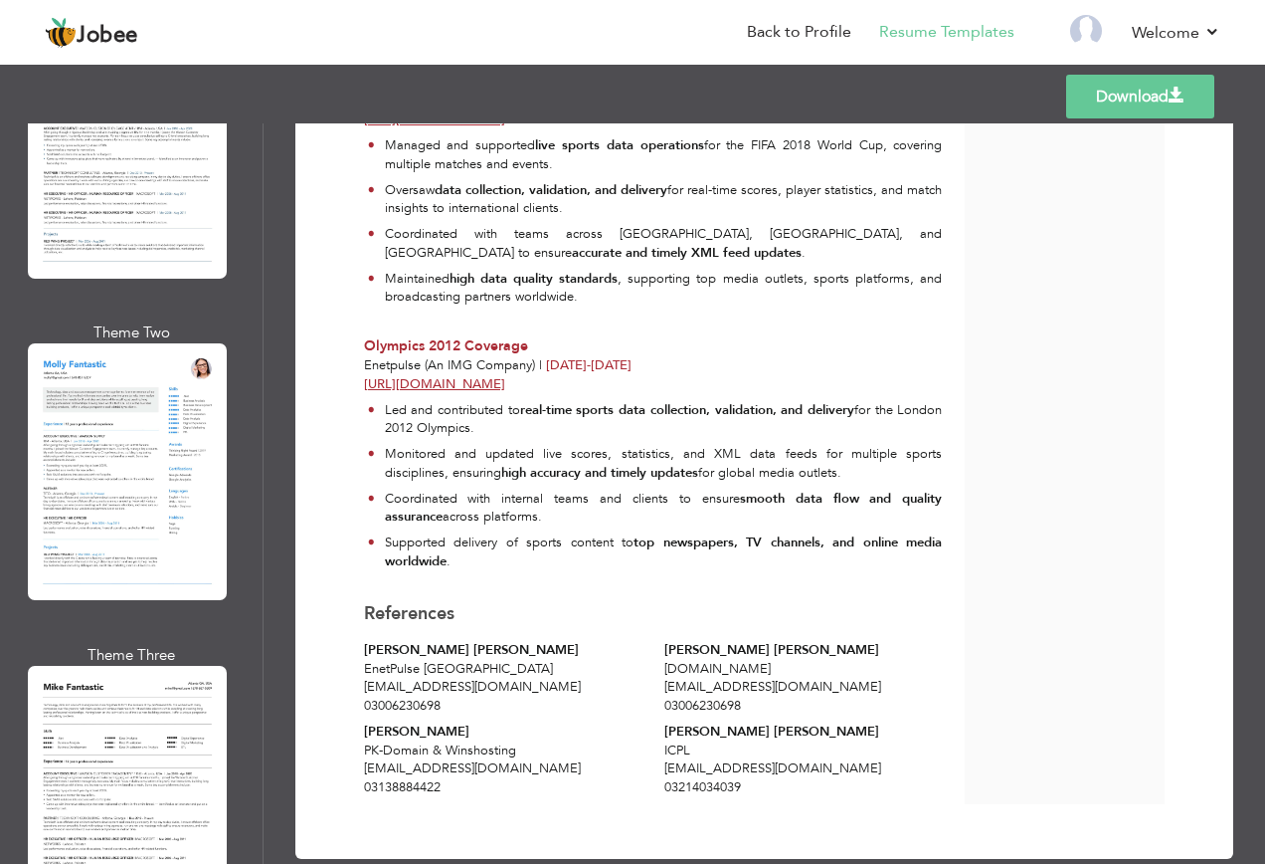
scroll to position [2288, 0]
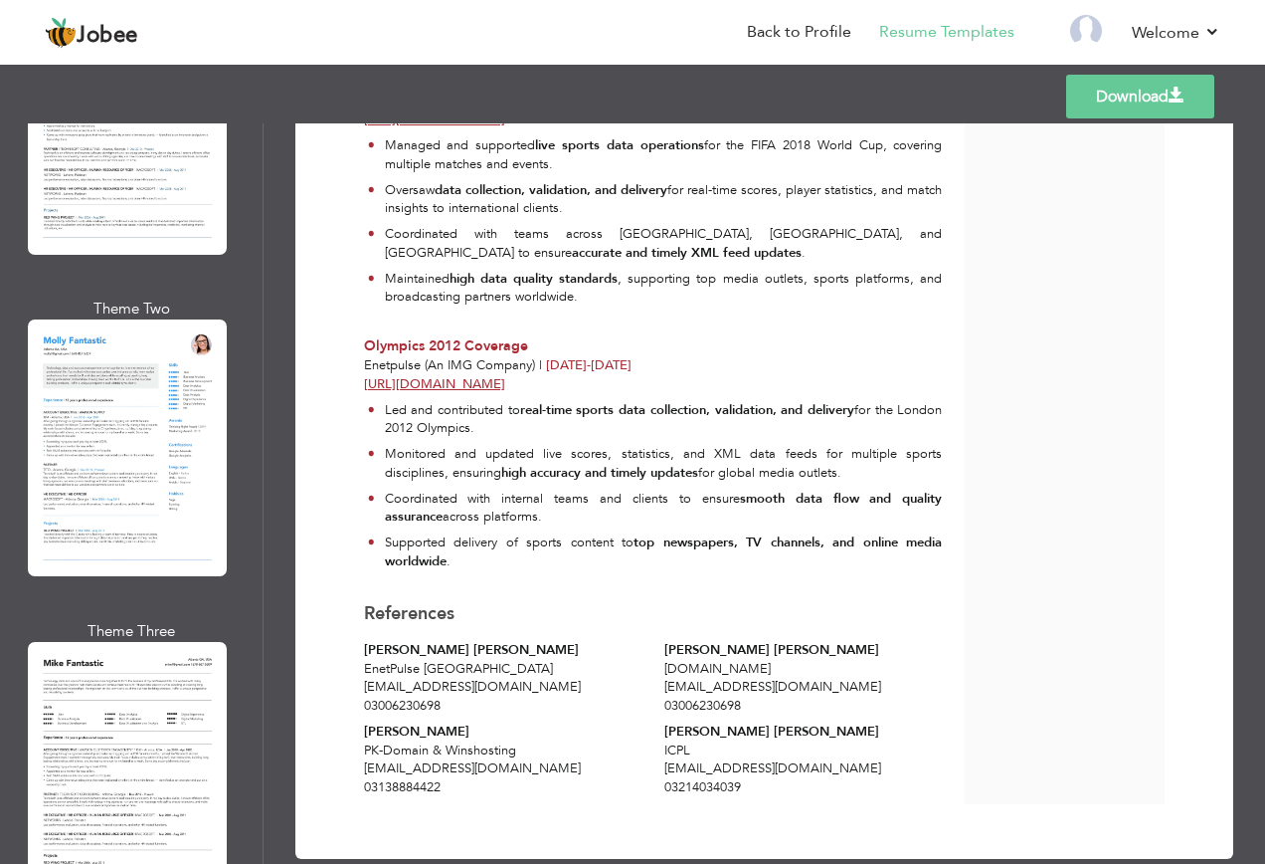
click at [156, 642] on div at bounding box center [127, 770] width 199 height 257
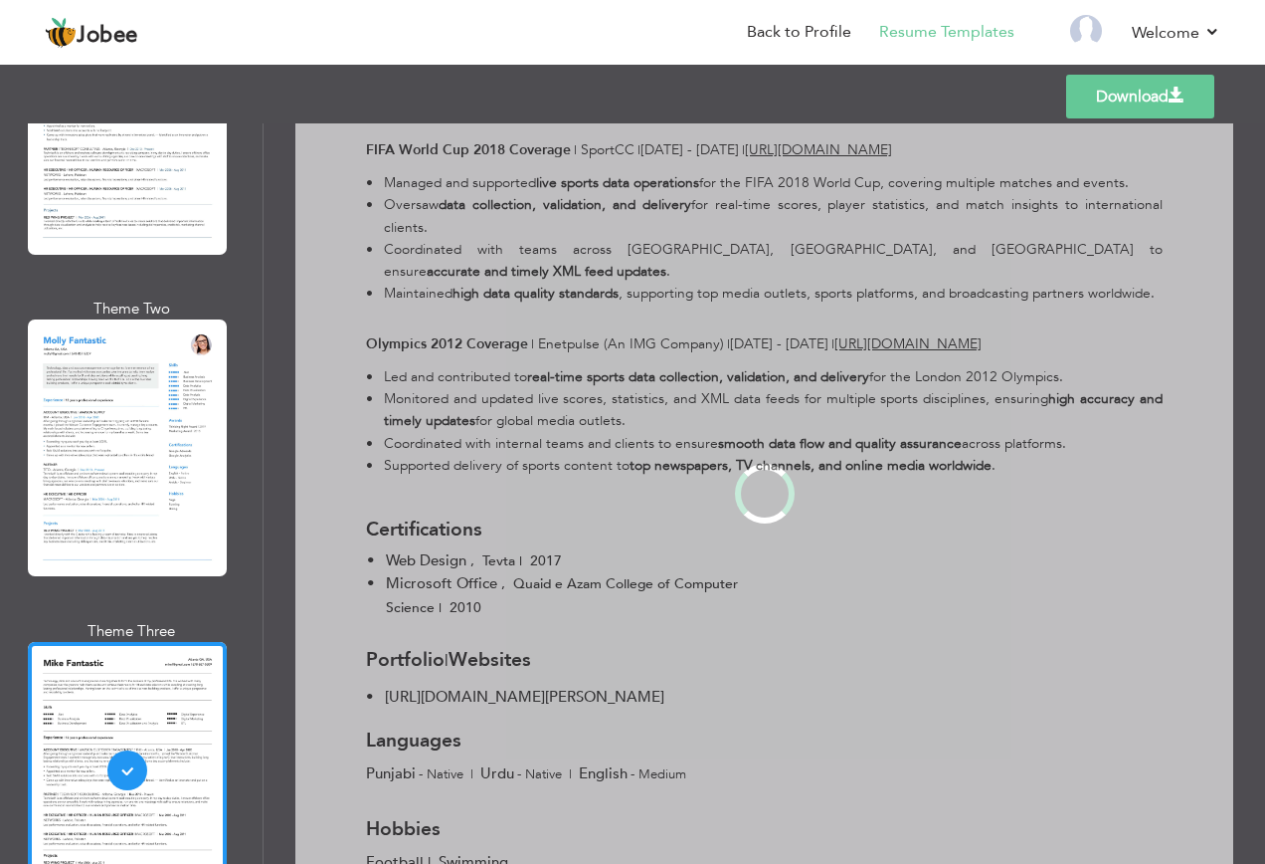
scroll to position [0, 0]
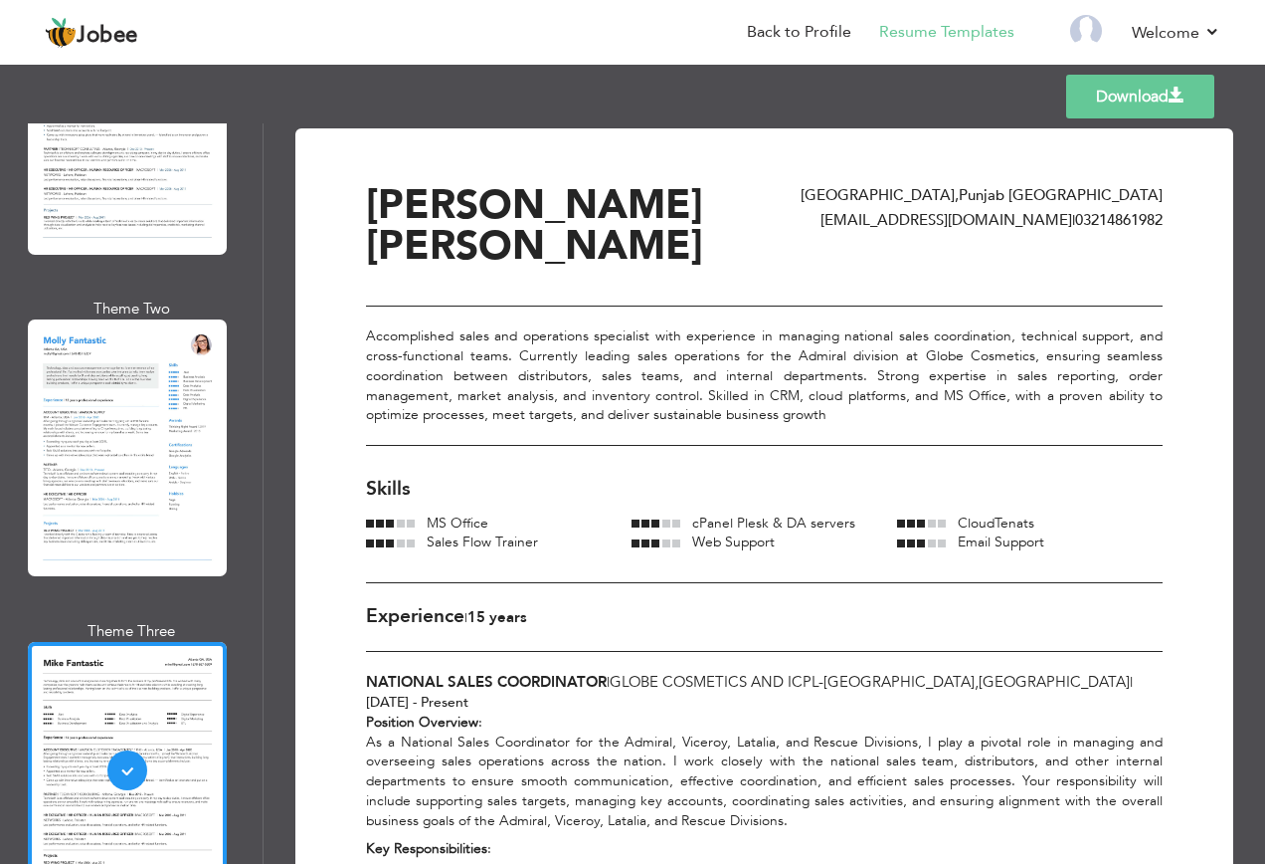
click at [1145, 86] on link "Download" at bounding box center [1140, 97] width 148 height 44
